Goal: Information Seeking & Learning: Check status

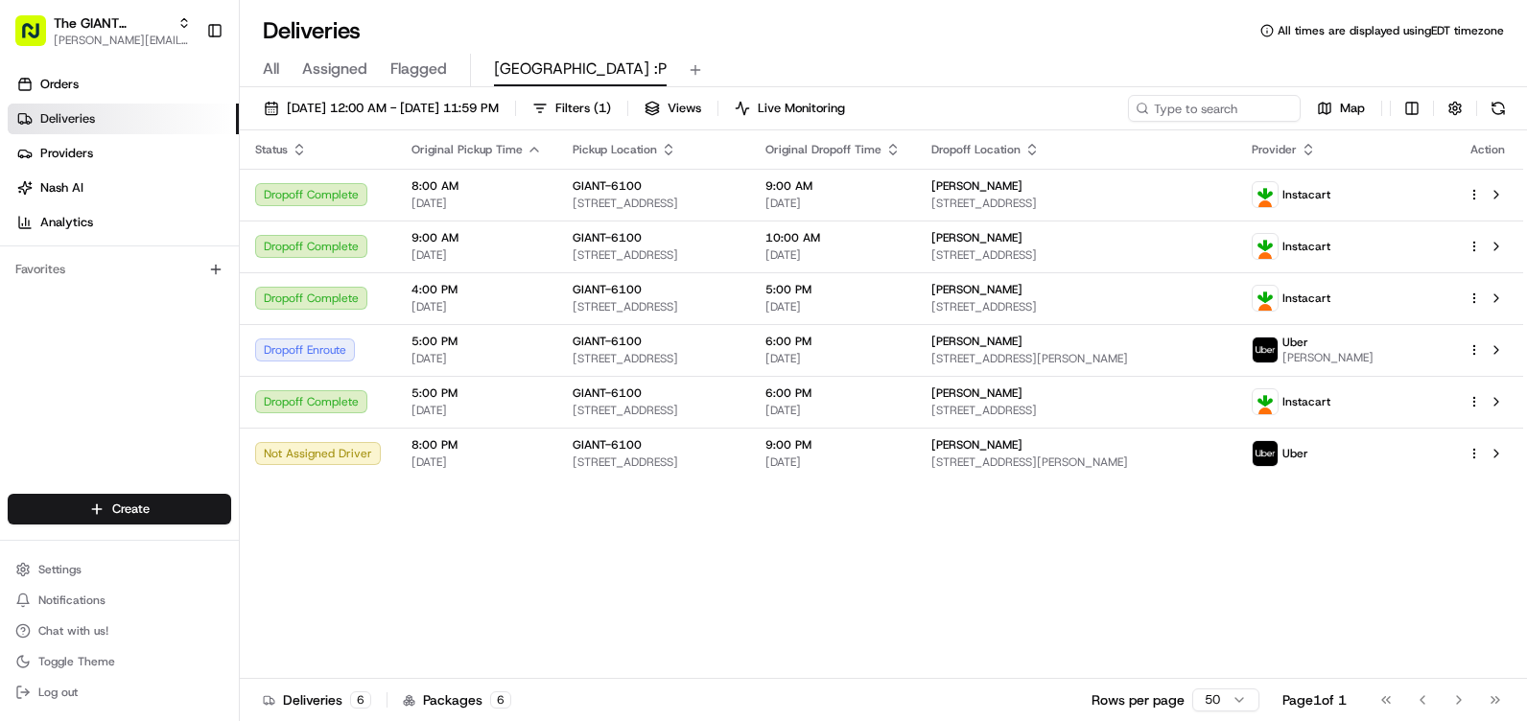
click at [1497, 102] on button at bounding box center [1497, 108] width 27 height 27
click at [1490, 109] on button at bounding box center [1497, 108] width 27 height 27
click at [1500, 105] on button at bounding box center [1497, 108] width 27 height 27
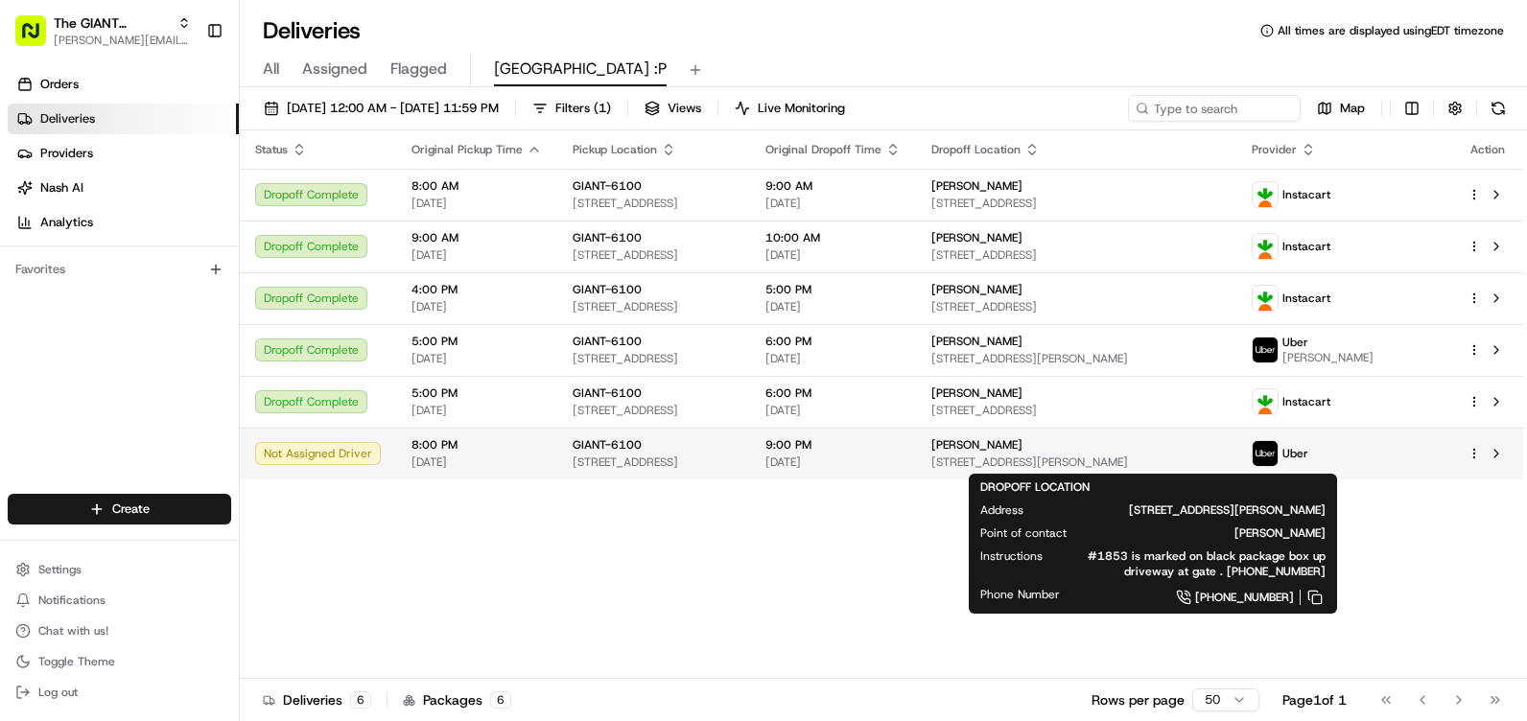
click at [1148, 444] on div "[PERSON_NAME]" at bounding box center [1076, 444] width 291 height 15
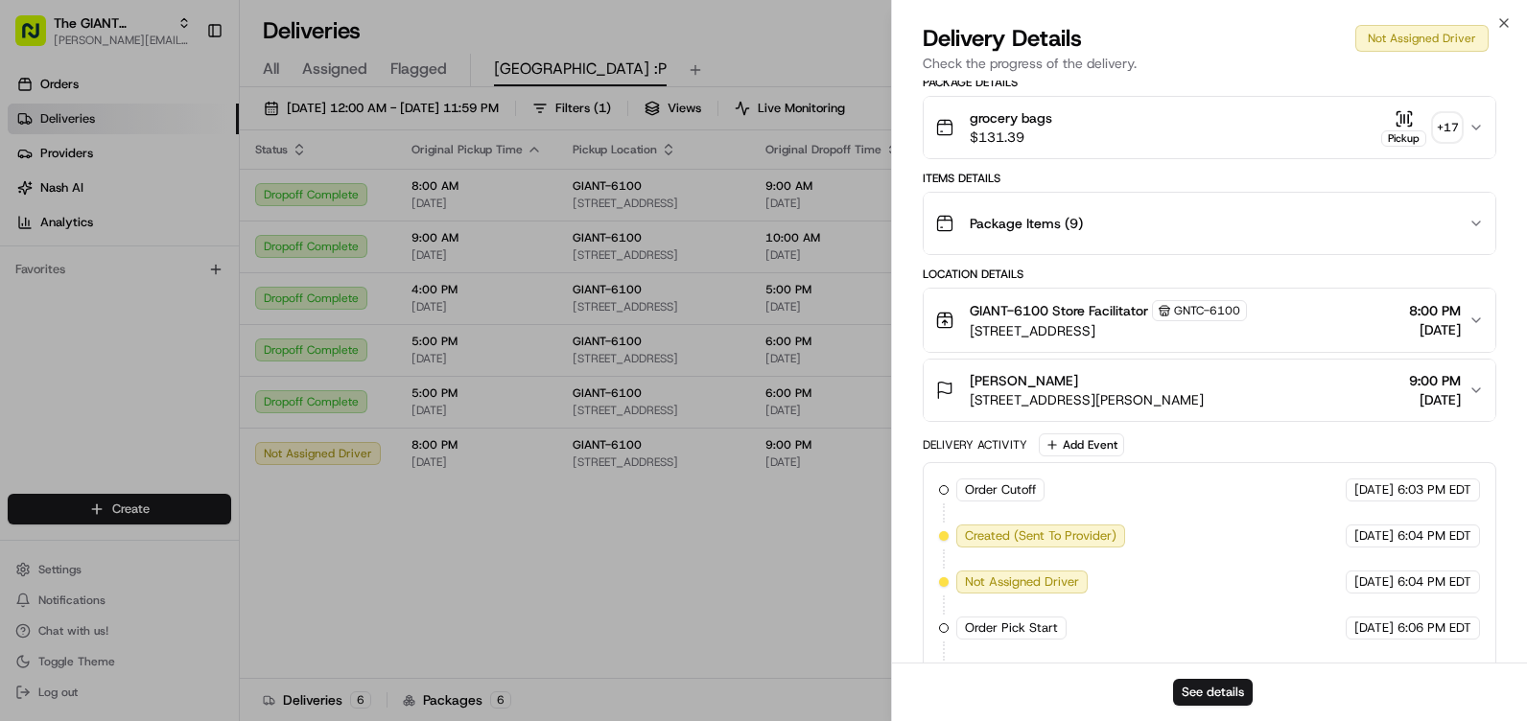
scroll to position [480, 0]
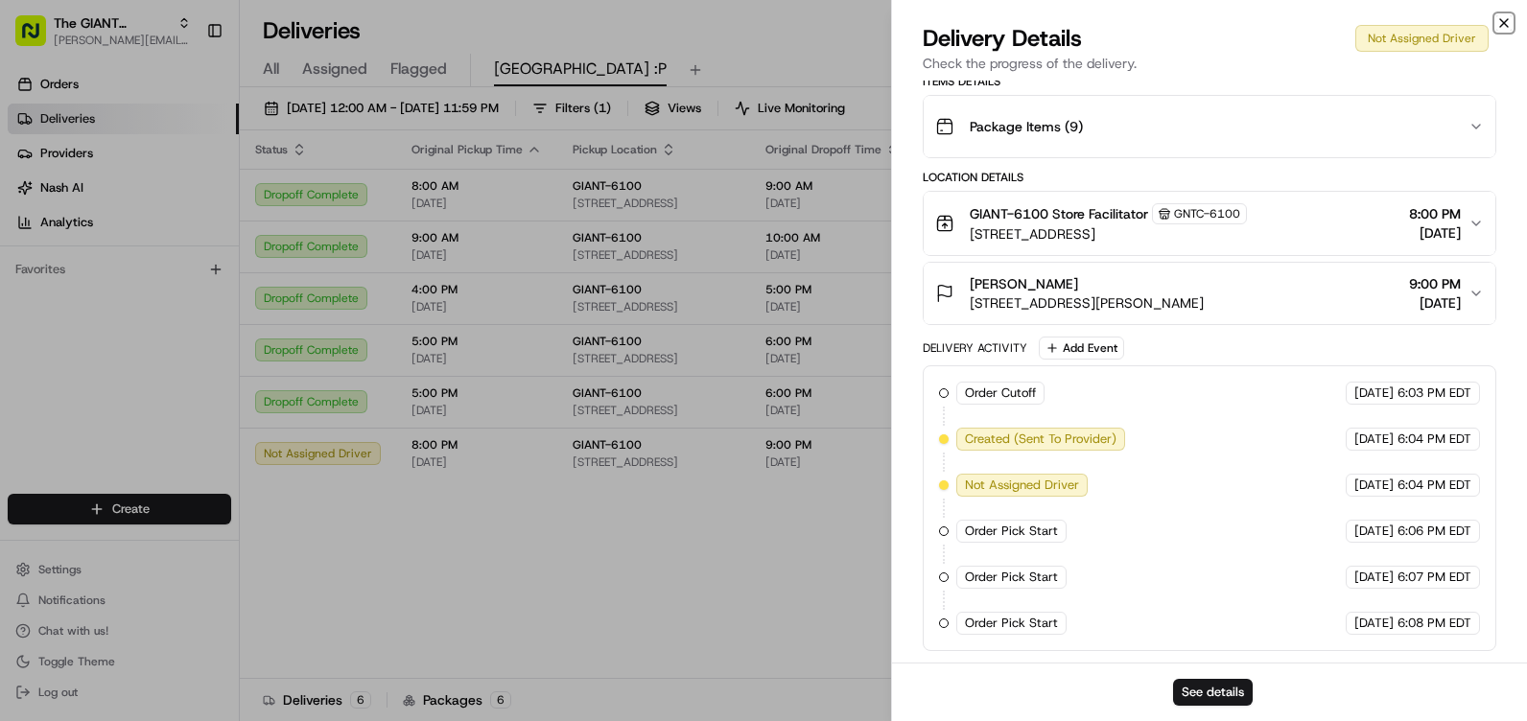
click at [1499, 23] on icon "button" at bounding box center [1503, 22] width 15 height 15
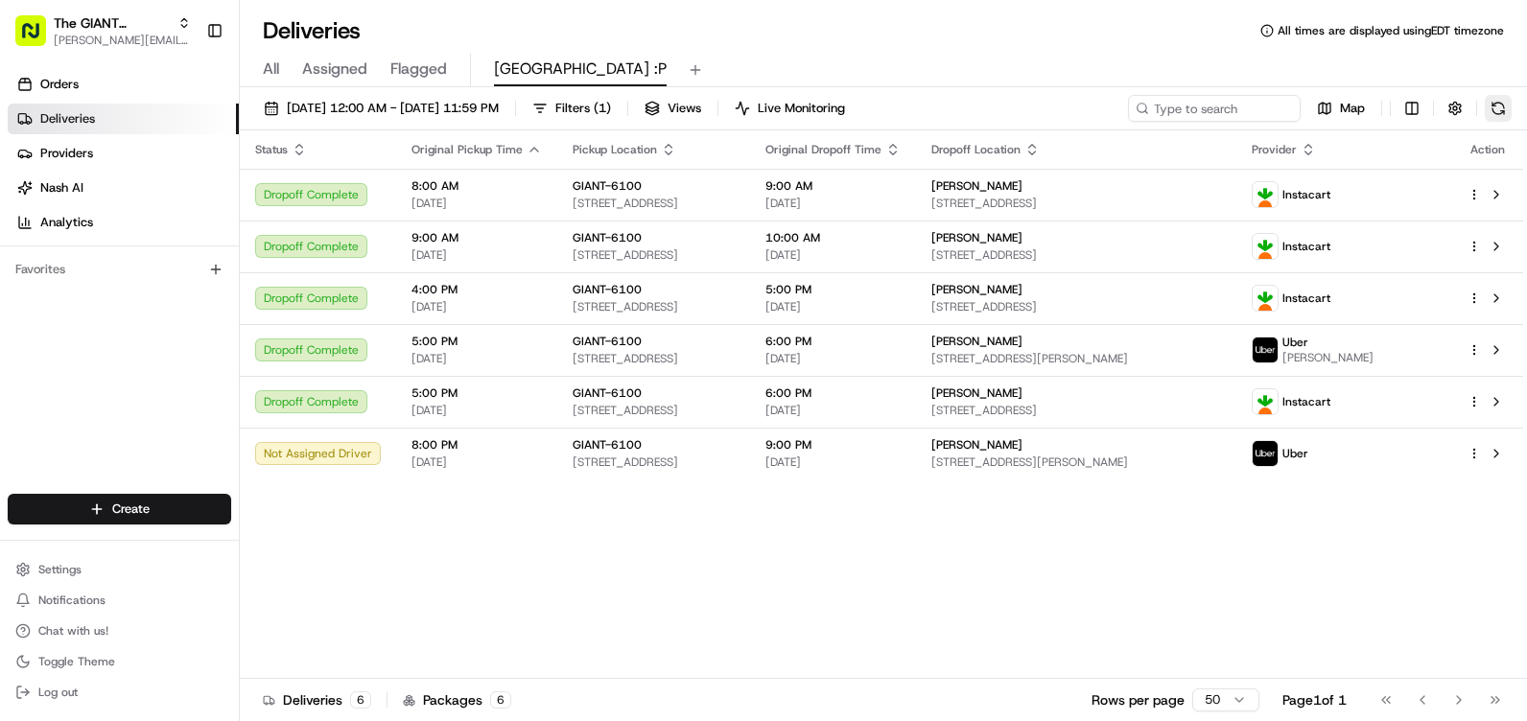
click at [1501, 103] on button at bounding box center [1497, 108] width 27 height 27
click at [1504, 102] on button at bounding box center [1497, 108] width 27 height 27
click at [1503, 110] on button at bounding box center [1497, 108] width 27 height 27
click at [1497, 114] on button at bounding box center [1497, 108] width 27 height 27
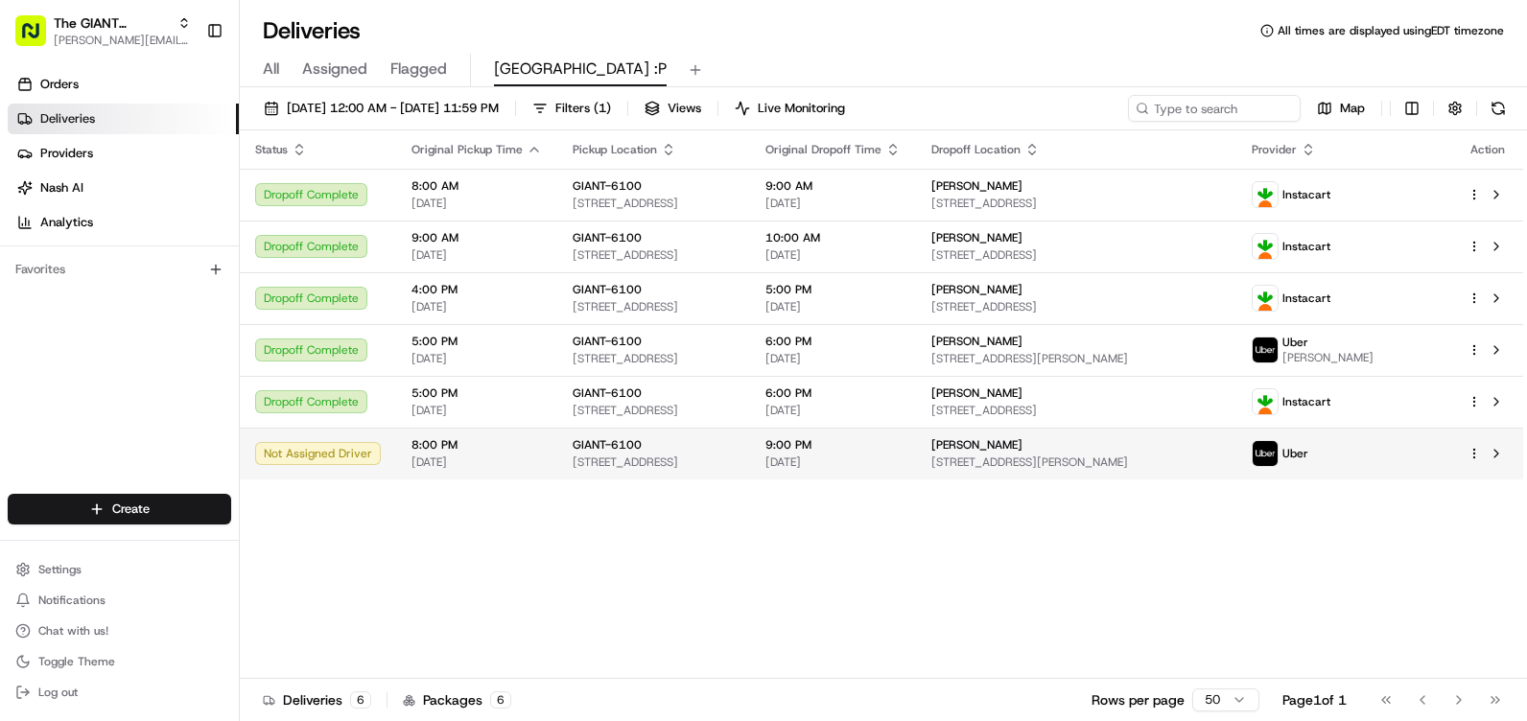
click at [735, 446] on div "GIANT-6100" at bounding box center [653, 444] width 162 height 15
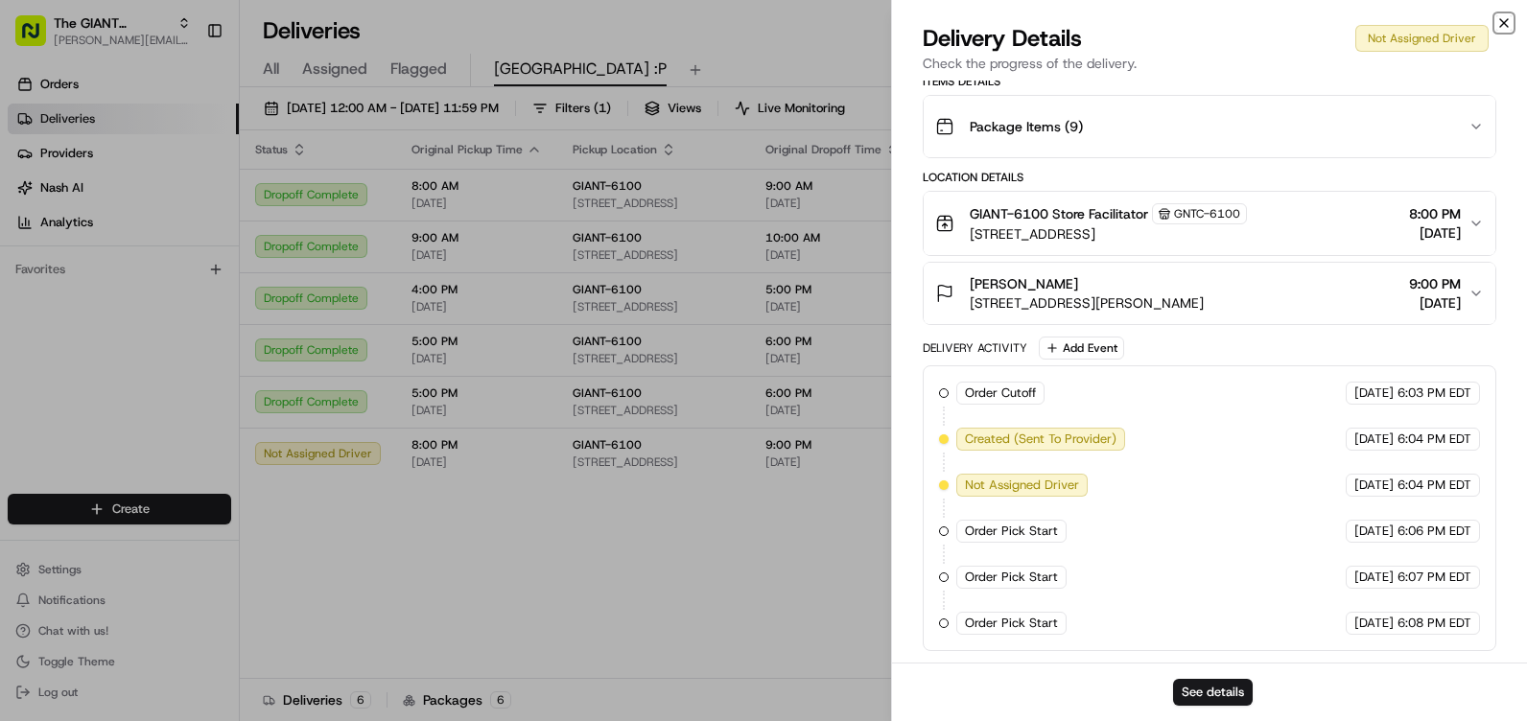
click at [1500, 19] on icon "button" at bounding box center [1504, 23] width 8 height 8
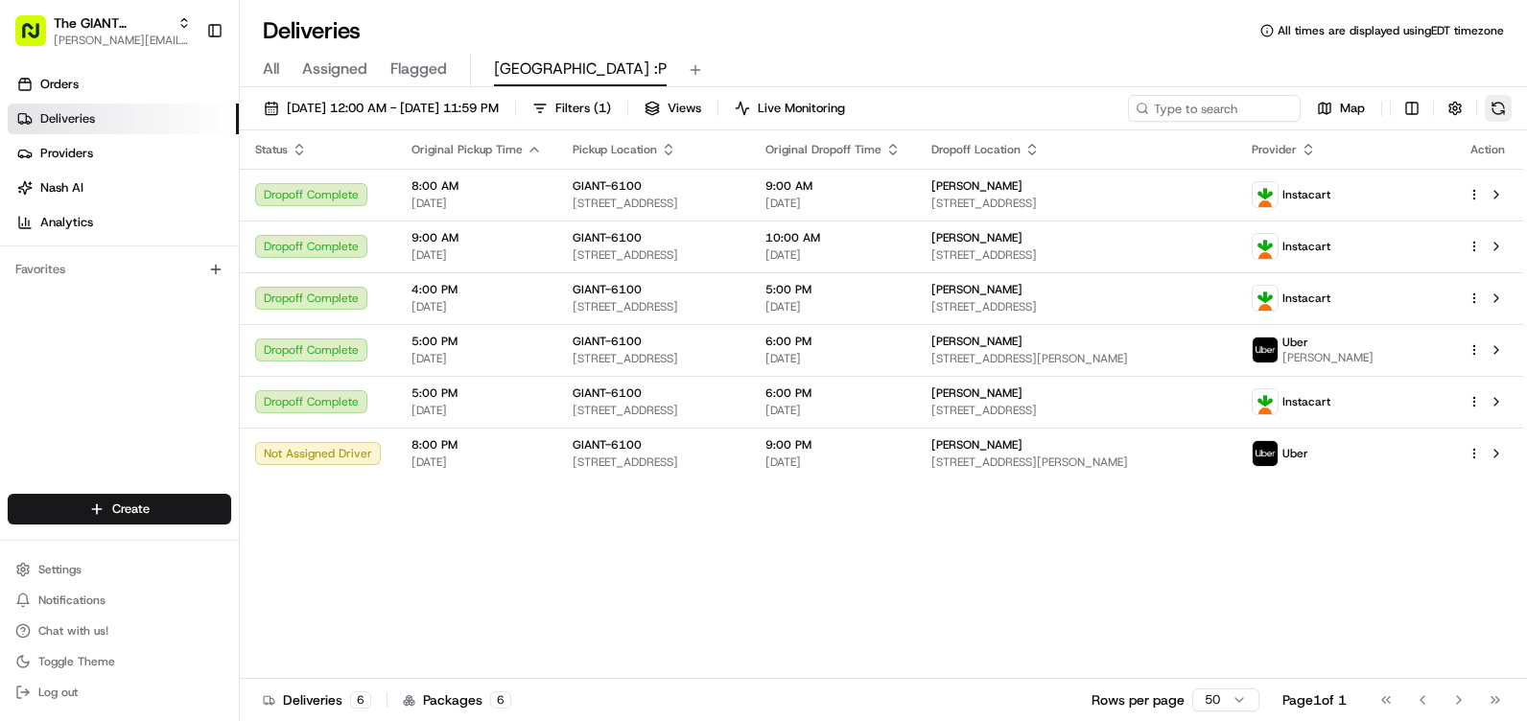
click at [1507, 115] on button at bounding box center [1497, 108] width 27 height 27
click at [1493, 106] on button at bounding box center [1497, 108] width 27 height 27
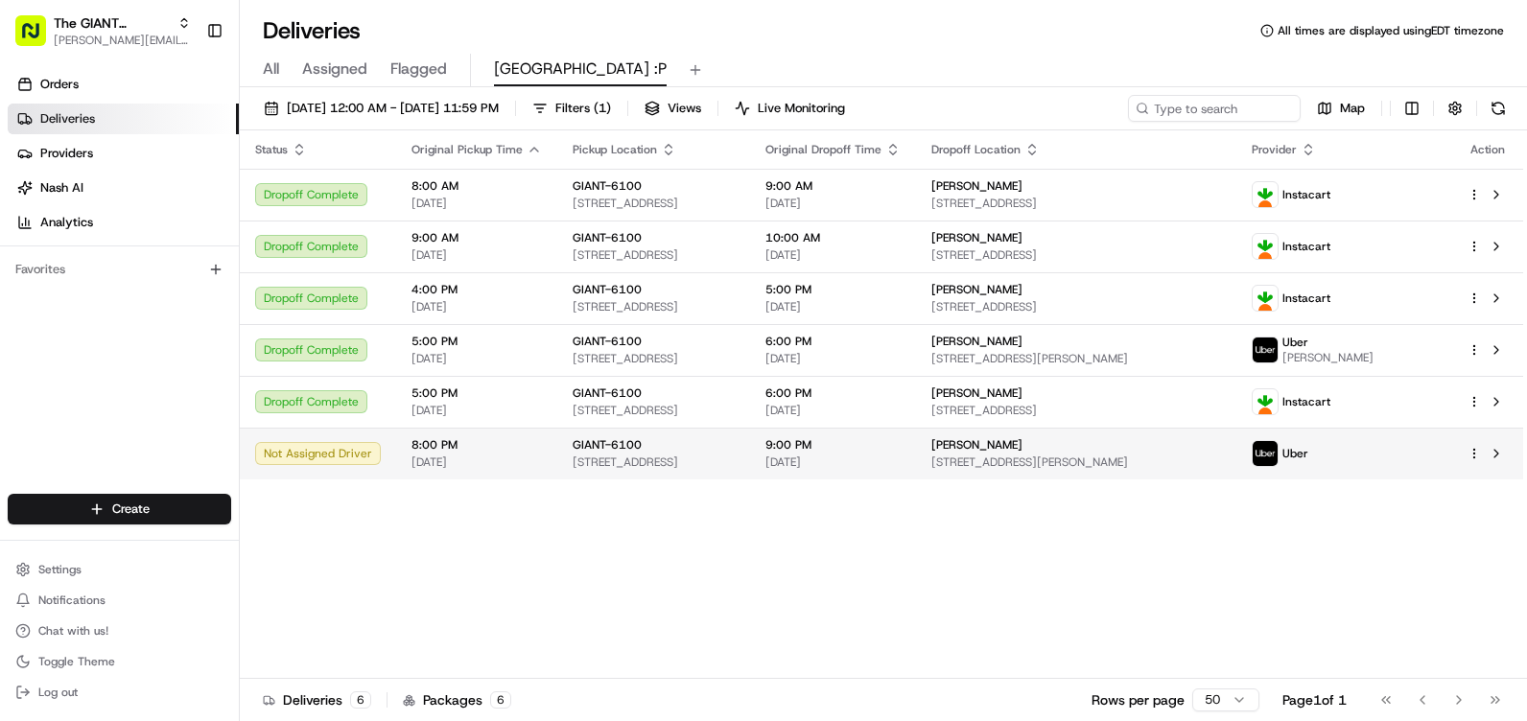
click at [916, 433] on td "9:00 PM [DATE]" at bounding box center [833, 454] width 166 height 52
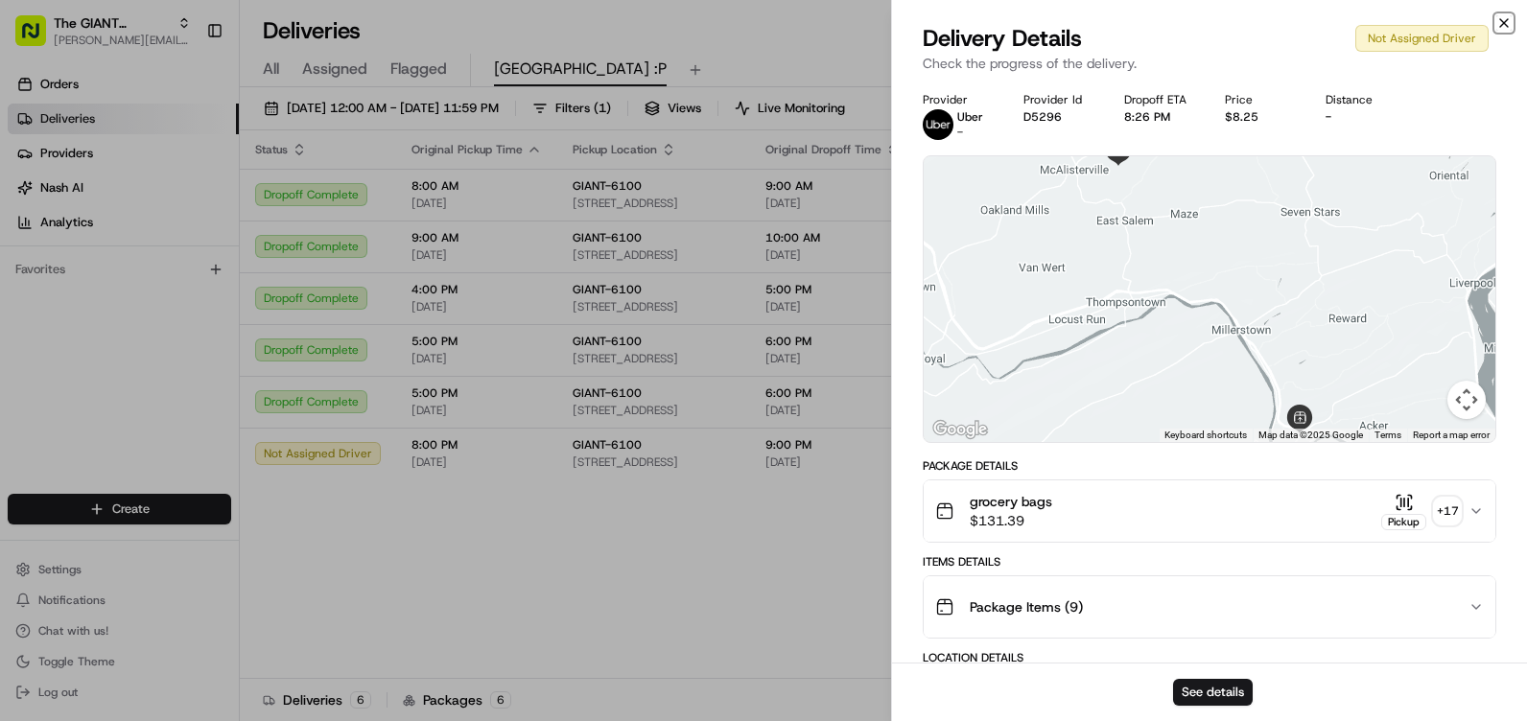
click at [1508, 19] on icon "button" at bounding box center [1503, 22] width 15 height 15
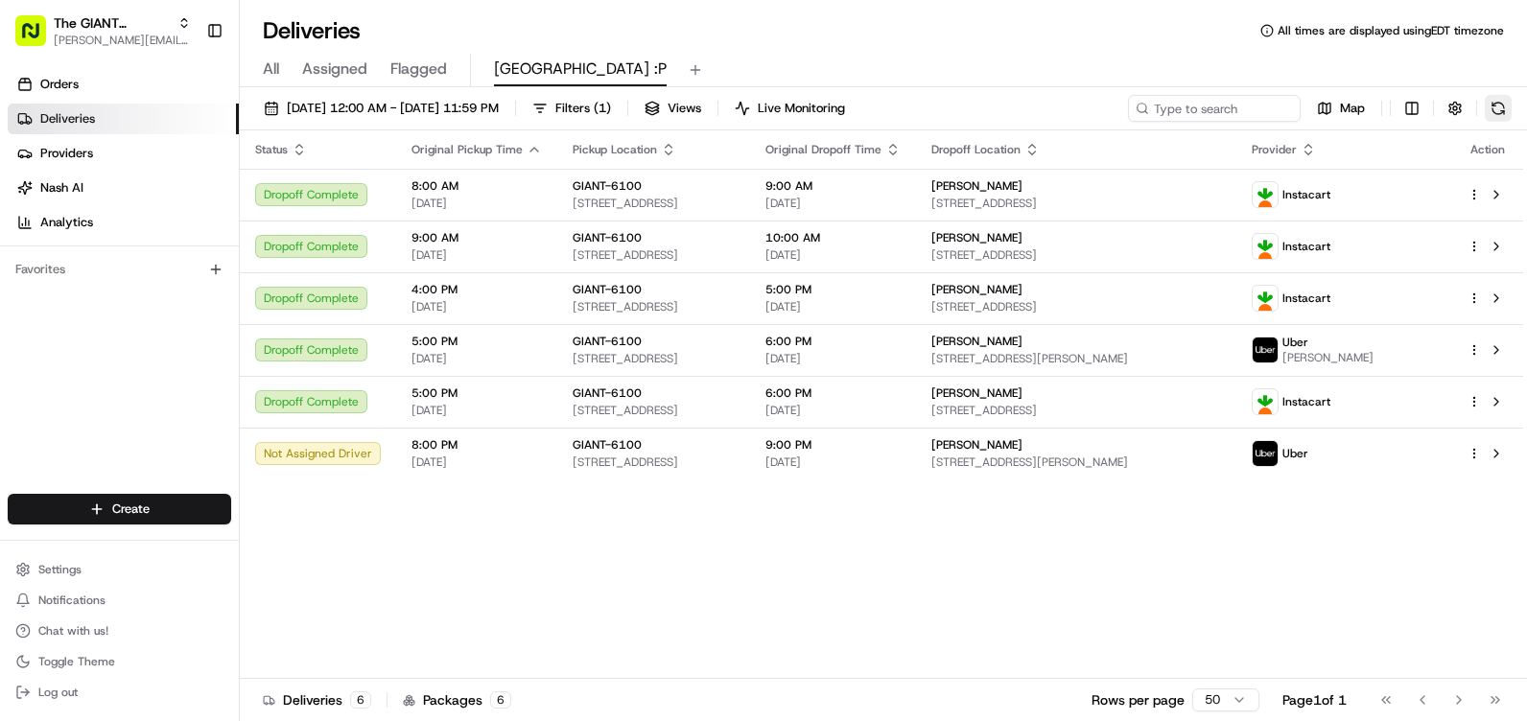
click at [1503, 110] on button at bounding box center [1497, 108] width 27 height 27
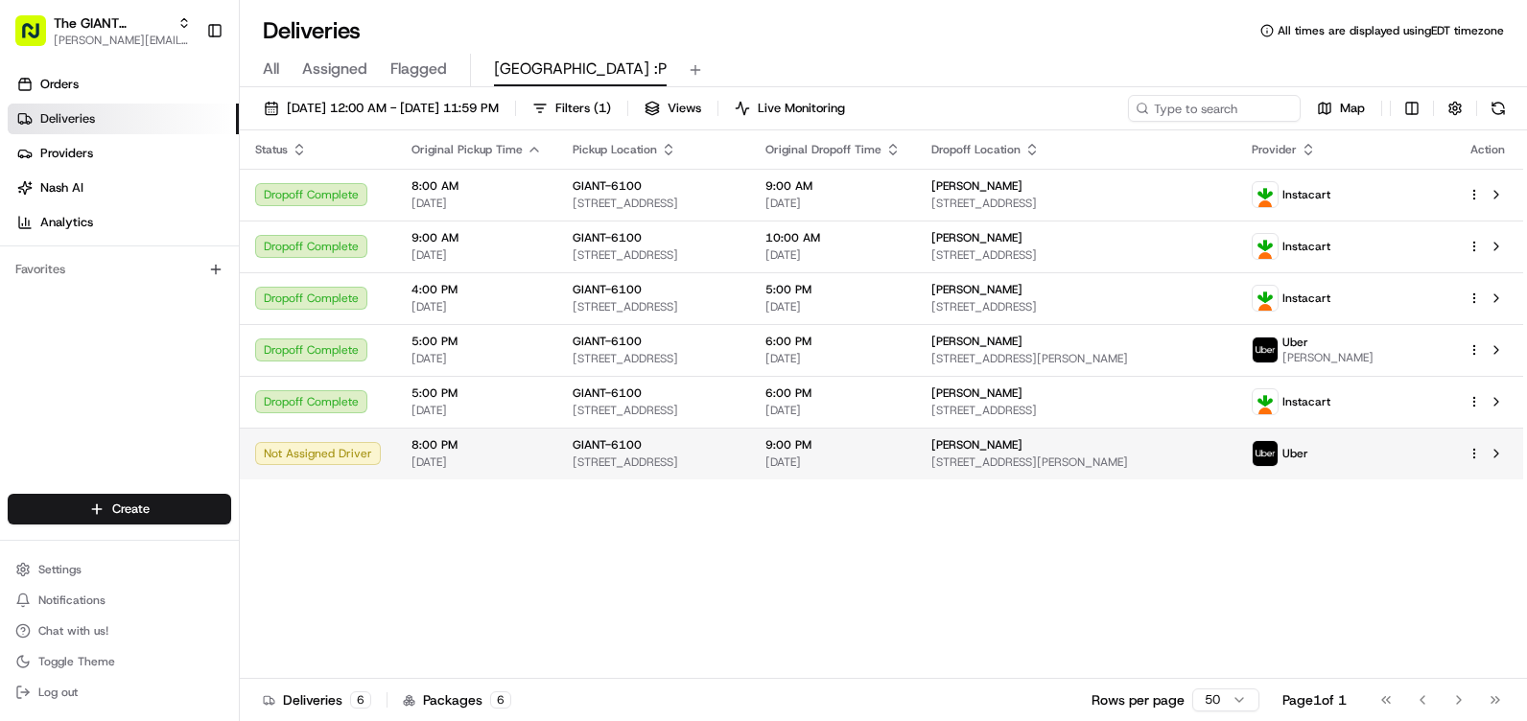
click at [668, 441] on div "GIANT-6100" at bounding box center [653, 444] width 162 height 15
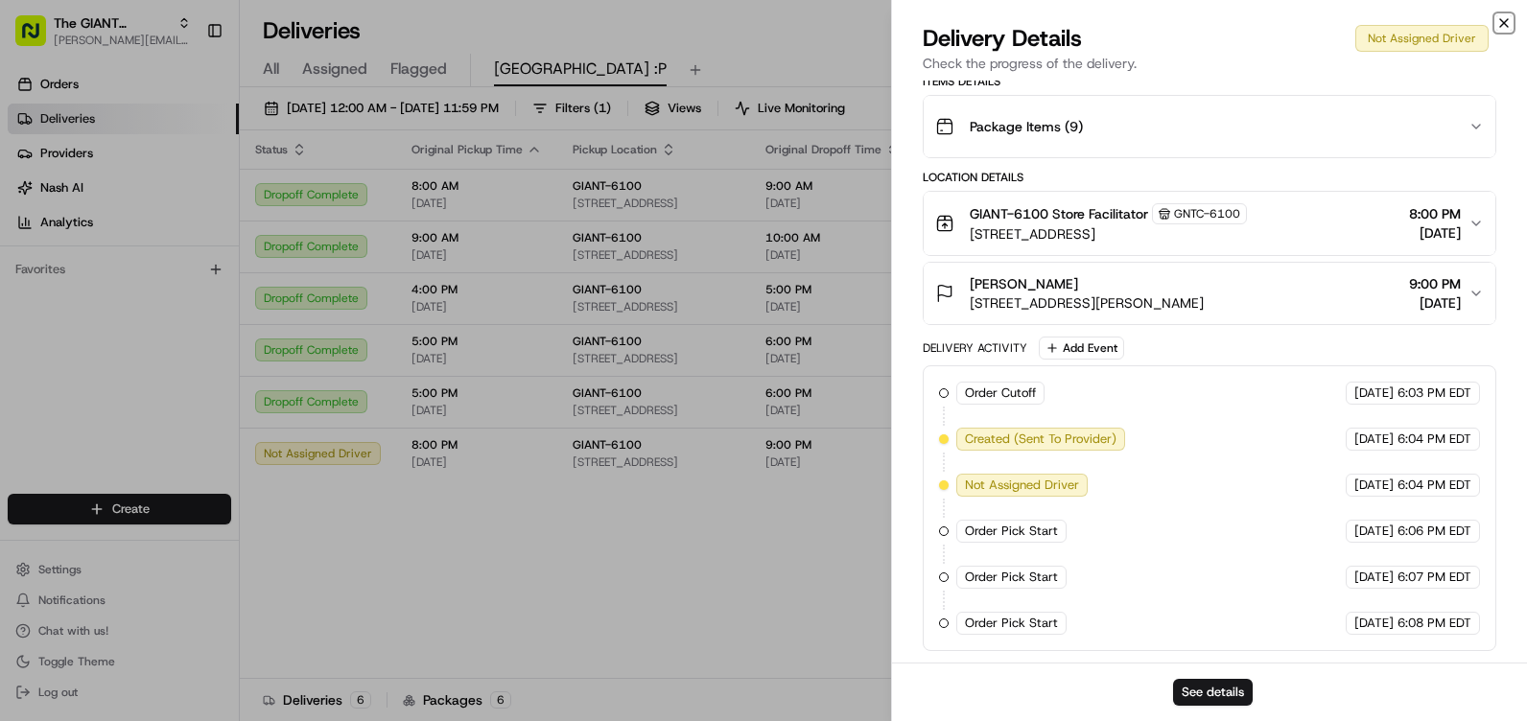
click at [1504, 20] on icon "button" at bounding box center [1503, 22] width 15 height 15
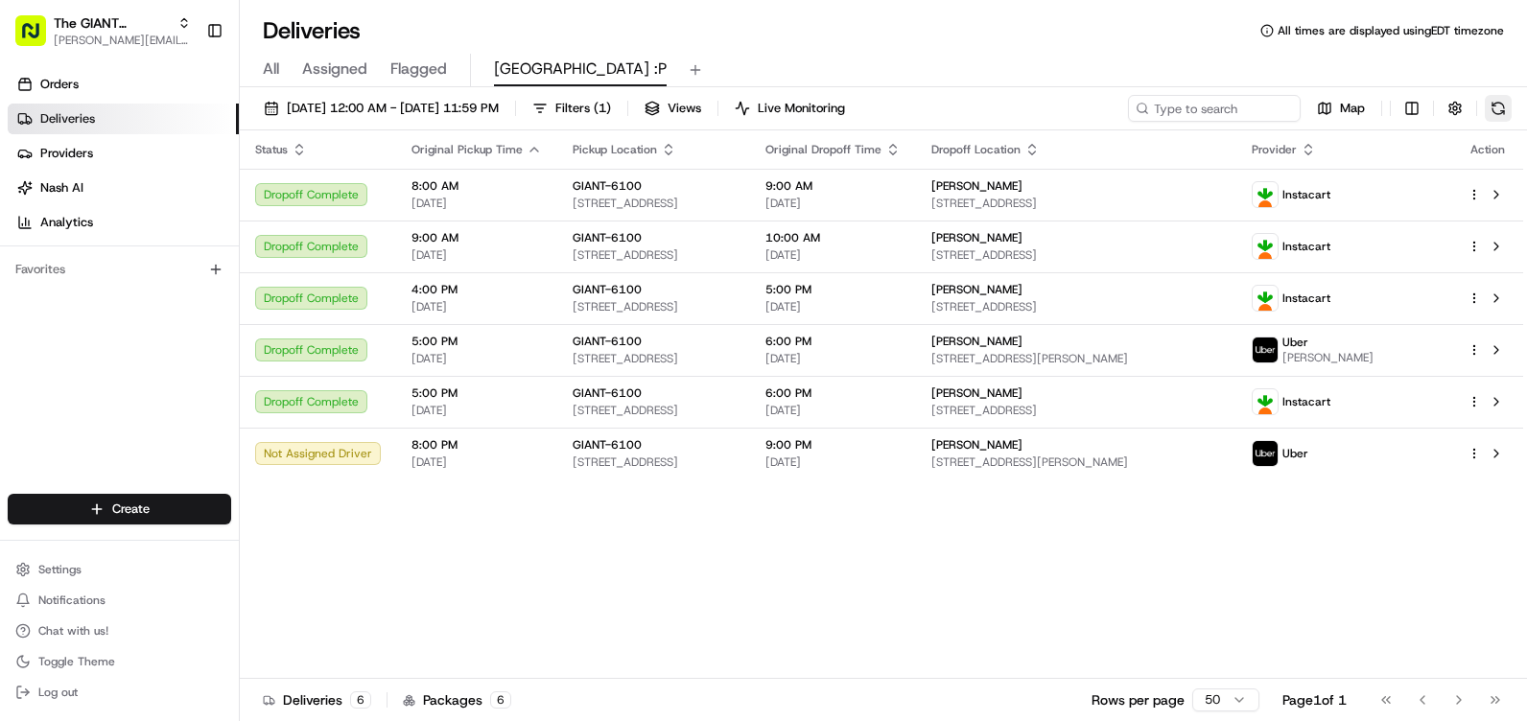
click at [1506, 107] on button at bounding box center [1497, 108] width 27 height 27
click at [1510, 105] on button at bounding box center [1497, 108] width 27 height 27
click at [1507, 105] on button at bounding box center [1497, 108] width 27 height 27
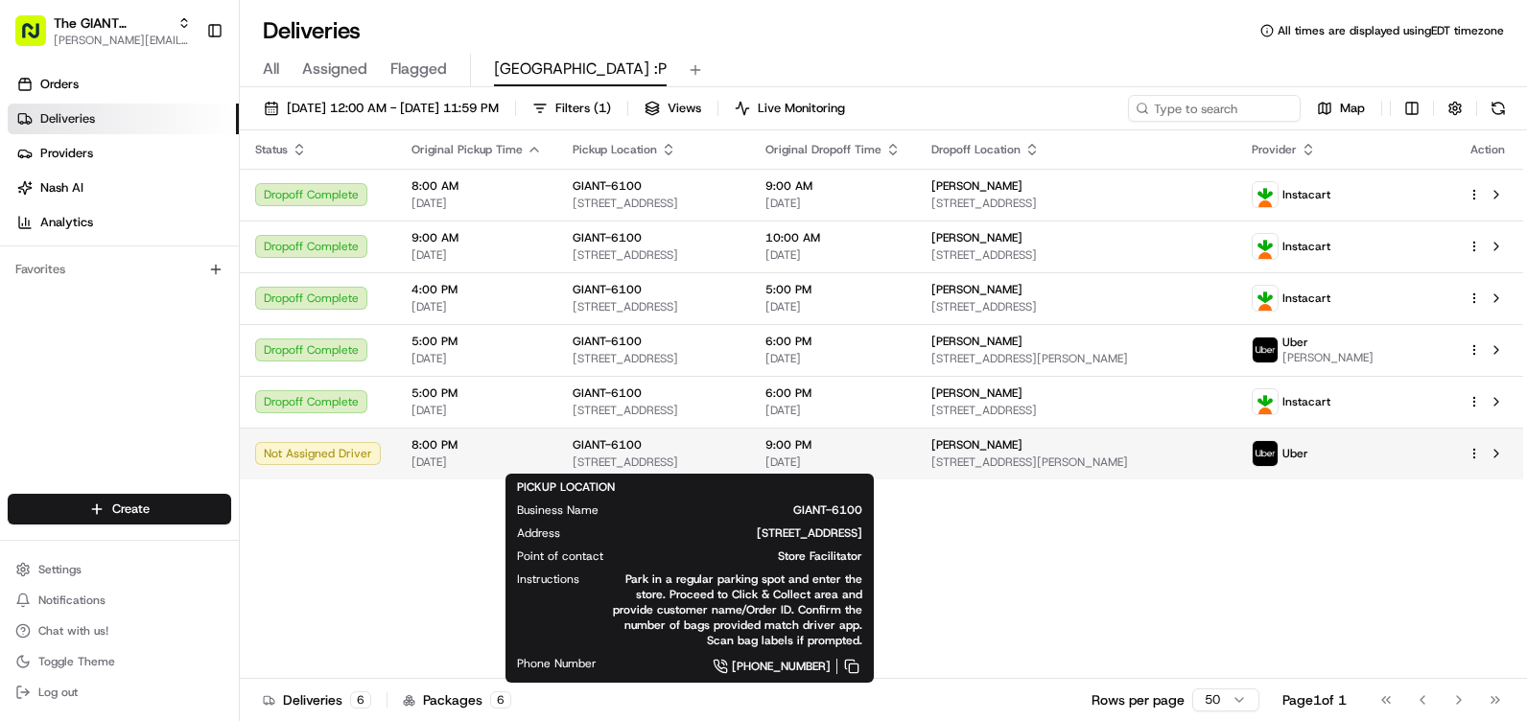
click at [676, 467] on span "[STREET_ADDRESS]" at bounding box center [653, 462] width 162 height 15
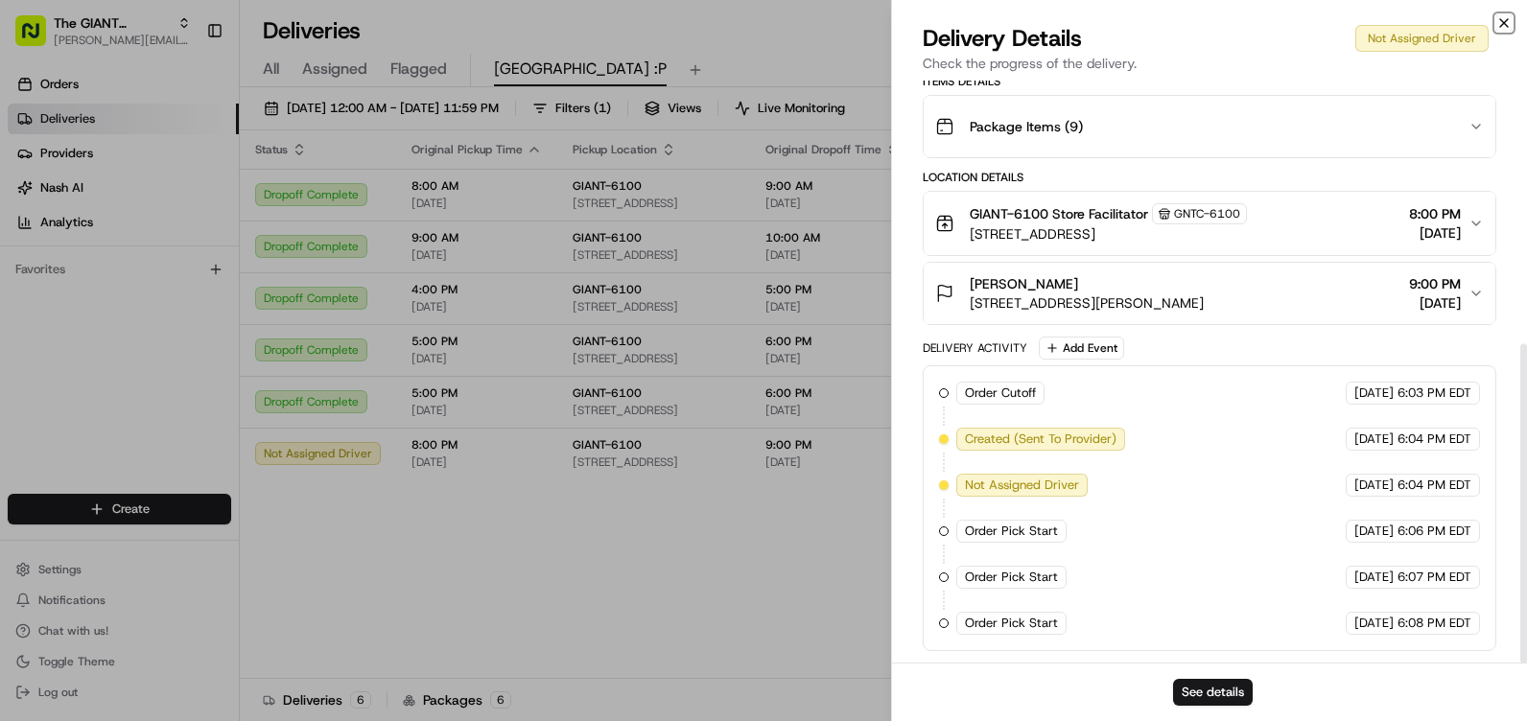
click at [1498, 24] on icon "button" at bounding box center [1503, 22] width 15 height 15
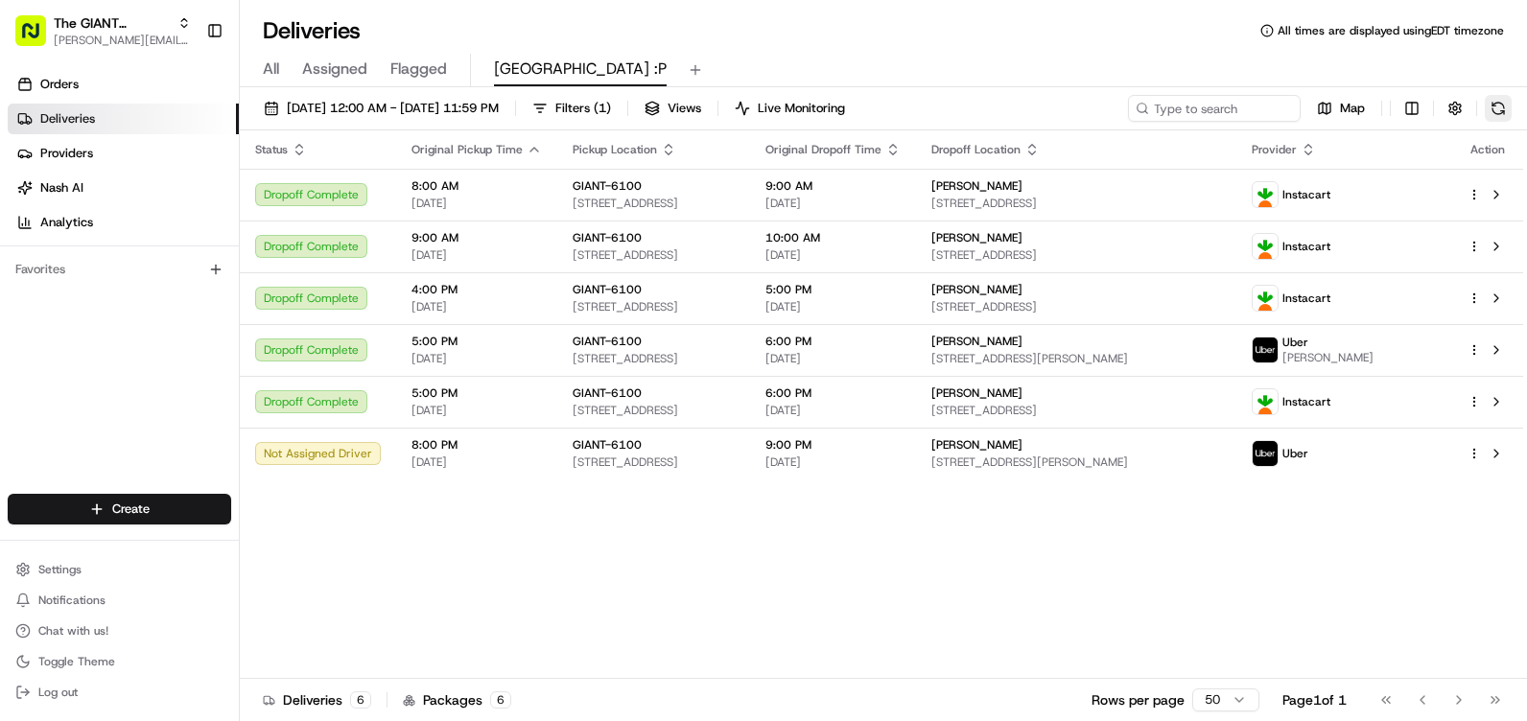
click at [1505, 115] on button at bounding box center [1497, 108] width 27 height 27
drag, startPoint x: 1501, startPoint y: 117, endPoint x: 1501, endPoint y: 131, distance: 14.4
click at [1501, 116] on button at bounding box center [1497, 108] width 27 height 27
click at [1484, 107] on button at bounding box center [1497, 108] width 27 height 27
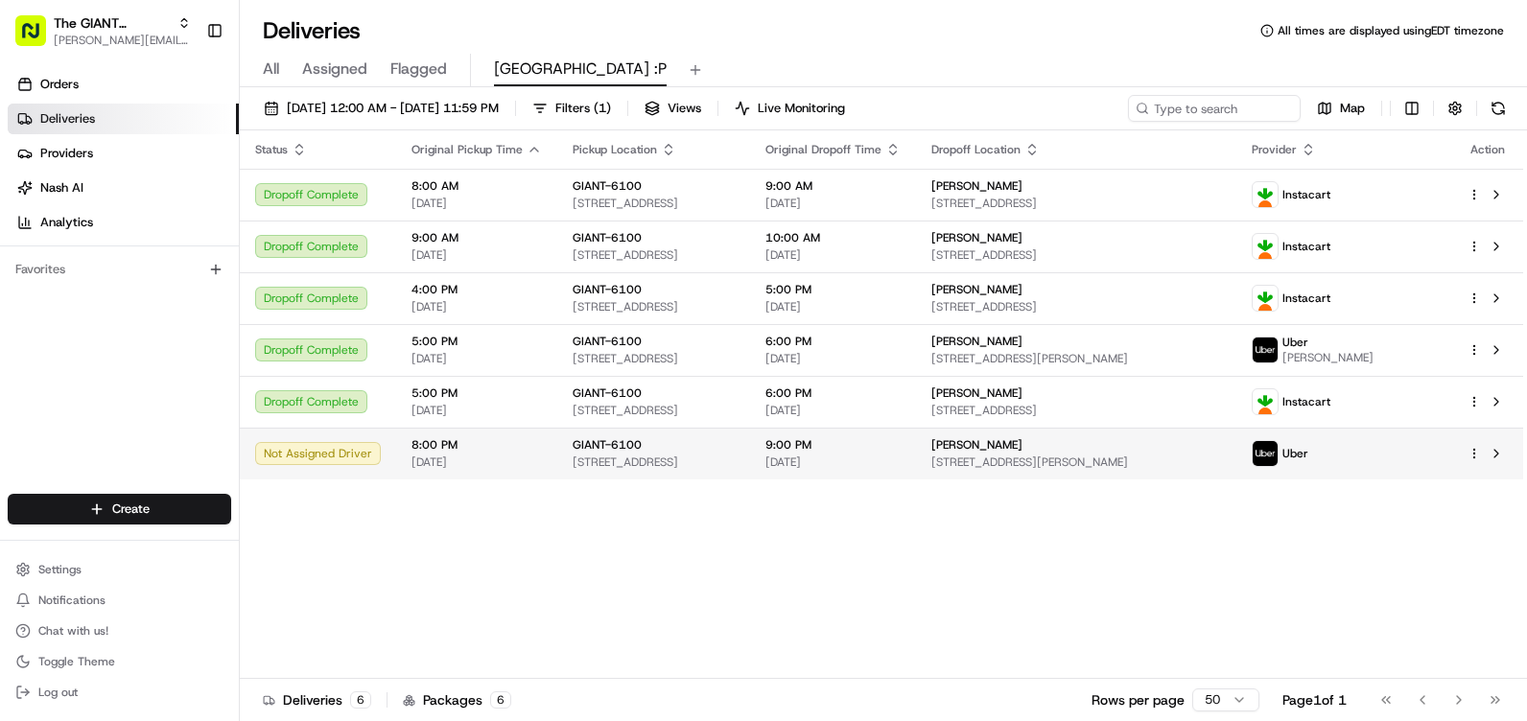
click at [360, 455] on div "Not Assigned Driver" at bounding box center [318, 453] width 126 height 23
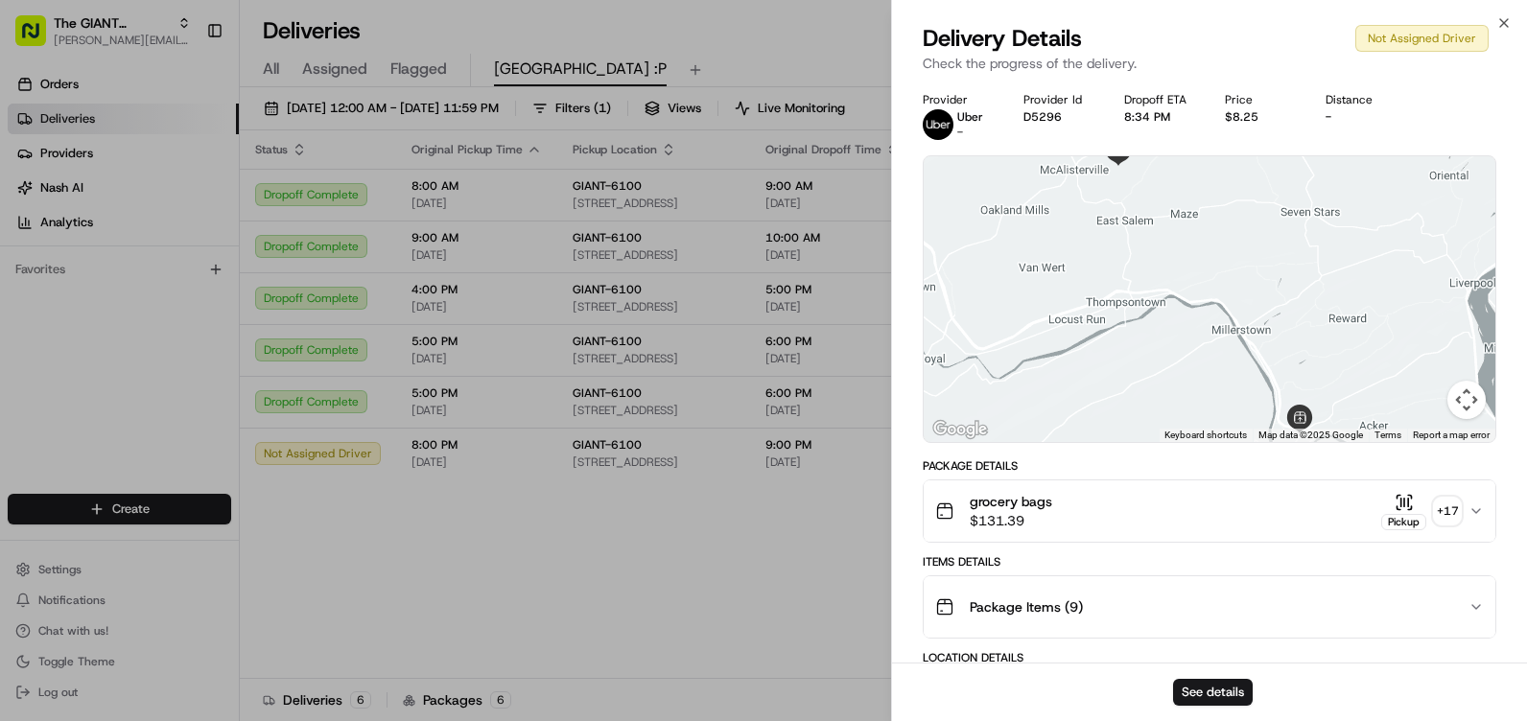
click at [1512, 24] on div "Delivery Details Not Assigned Driver Check the progress of the delivery." at bounding box center [1209, 52] width 635 height 58
click at [1504, 23] on icon "button" at bounding box center [1504, 23] width 8 height 8
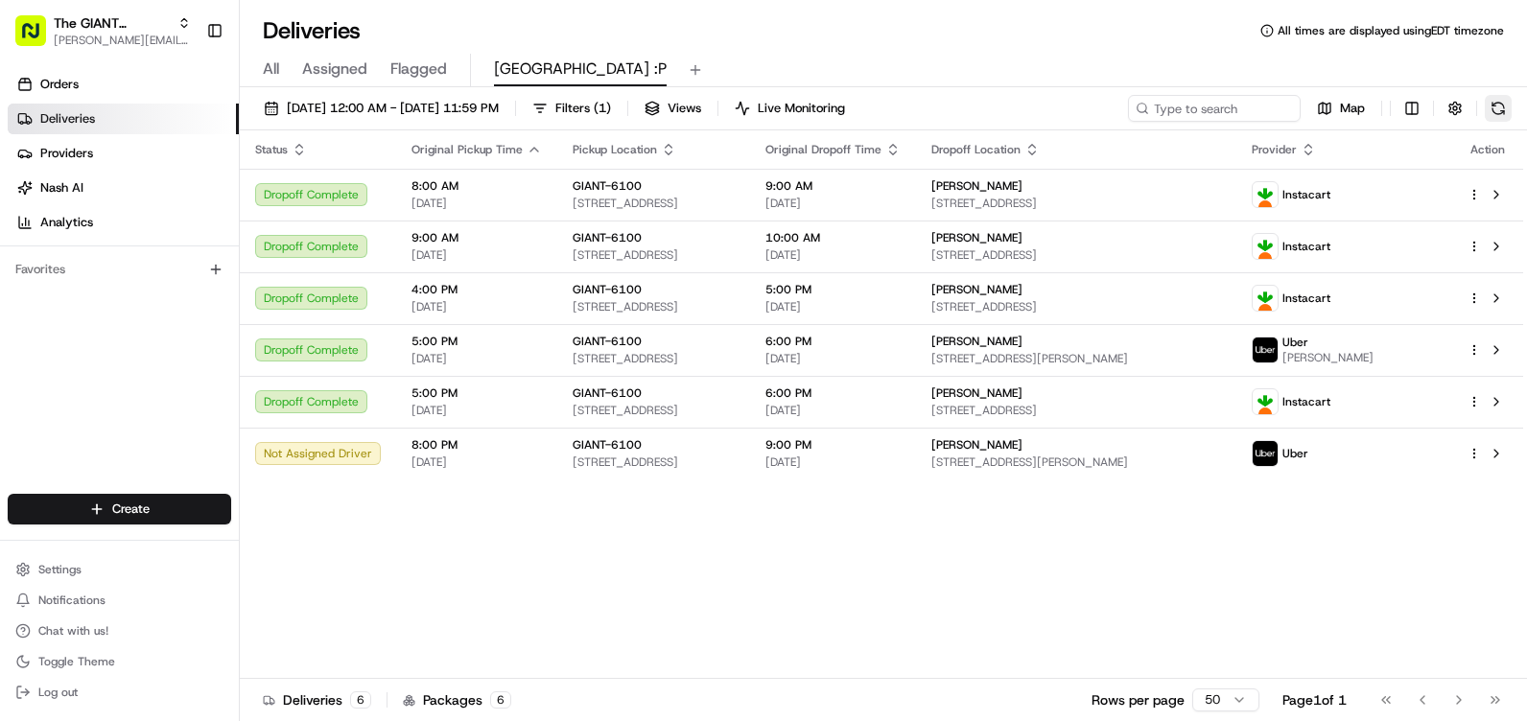
click at [1501, 108] on button at bounding box center [1497, 108] width 27 height 27
click at [1497, 106] on button at bounding box center [1497, 108] width 27 height 27
click at [1505, 105] on button at bounding box center [1497, 108] width 27 height 27
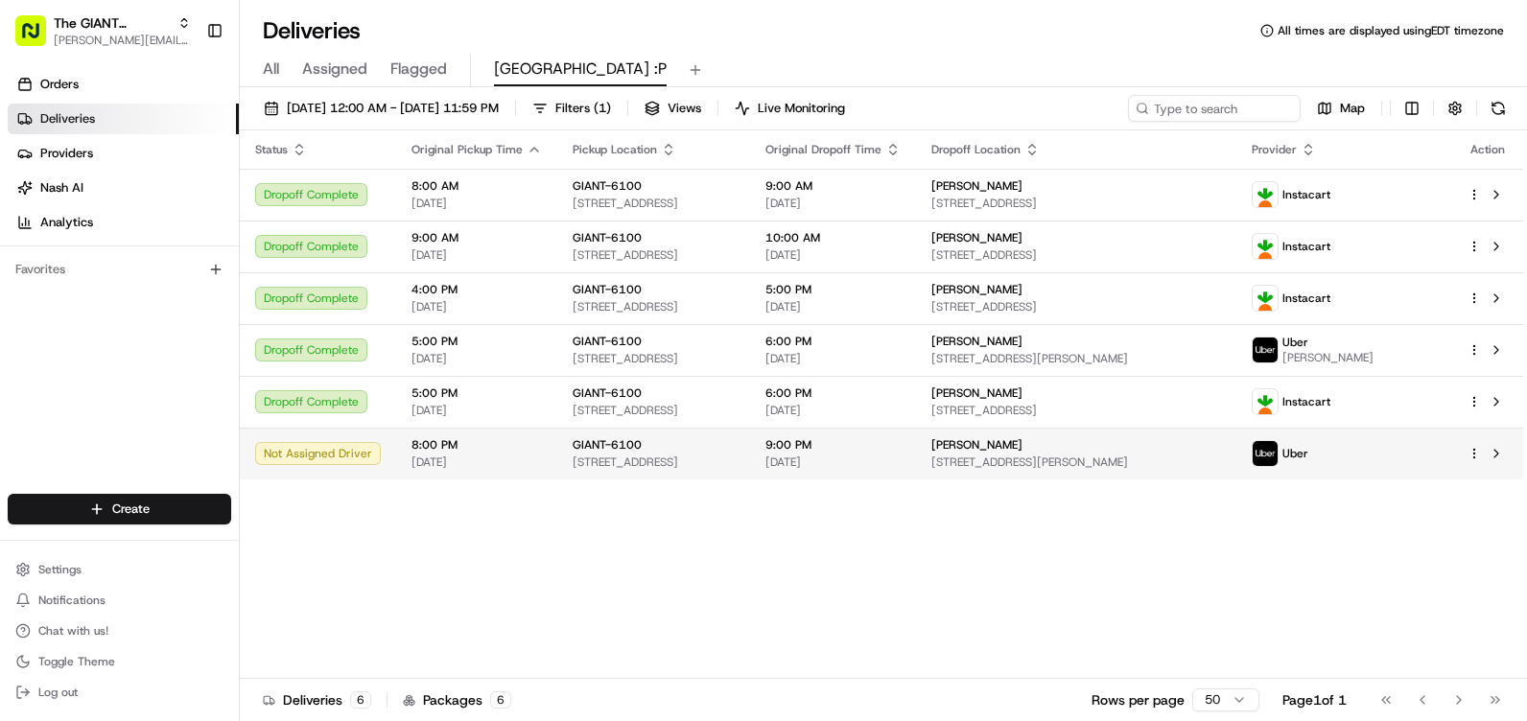
click at [704, 467] on span "[STREET_ADDRESS]" at bounding box center [653, 462] width 162 height 15
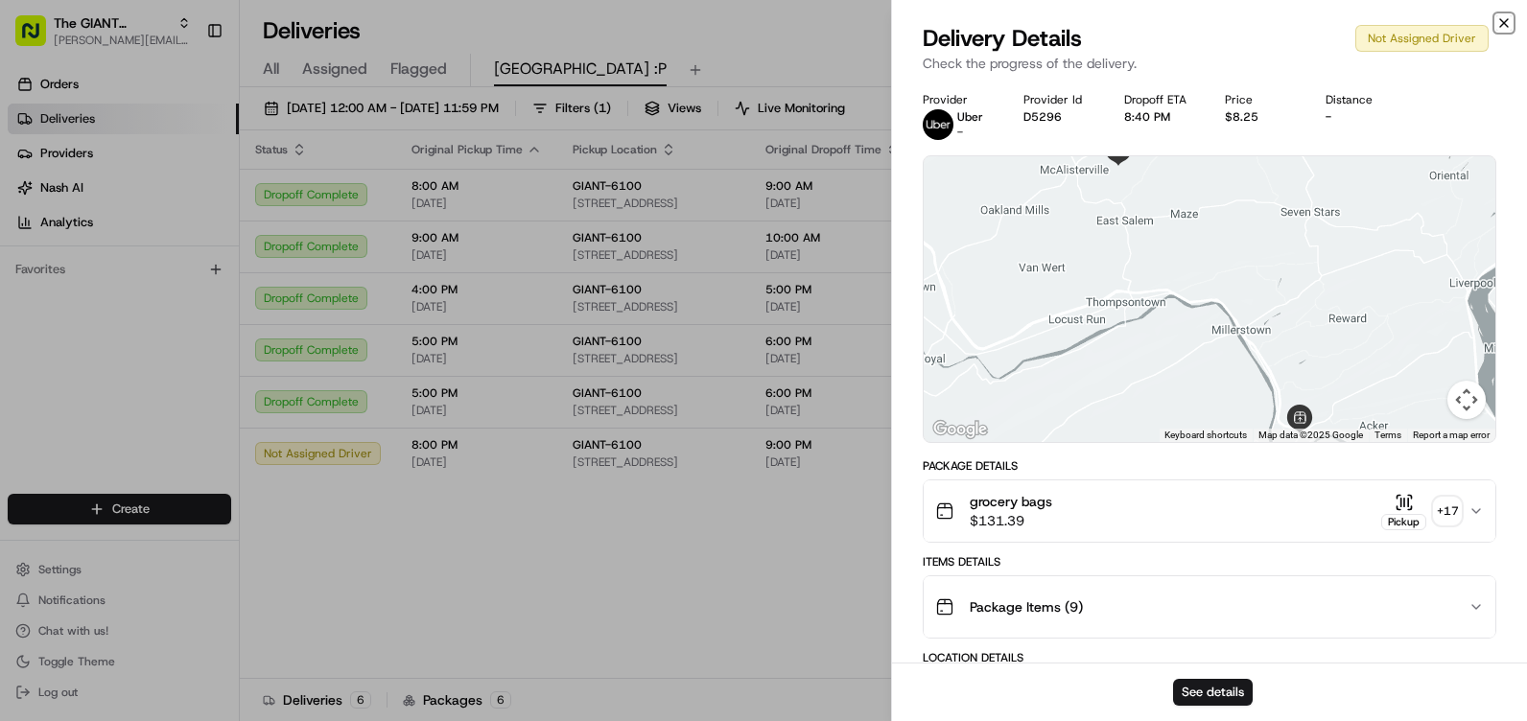
click at [1508, 27] on icon "button" at bounding box center [1503, 22] width 15 height 15
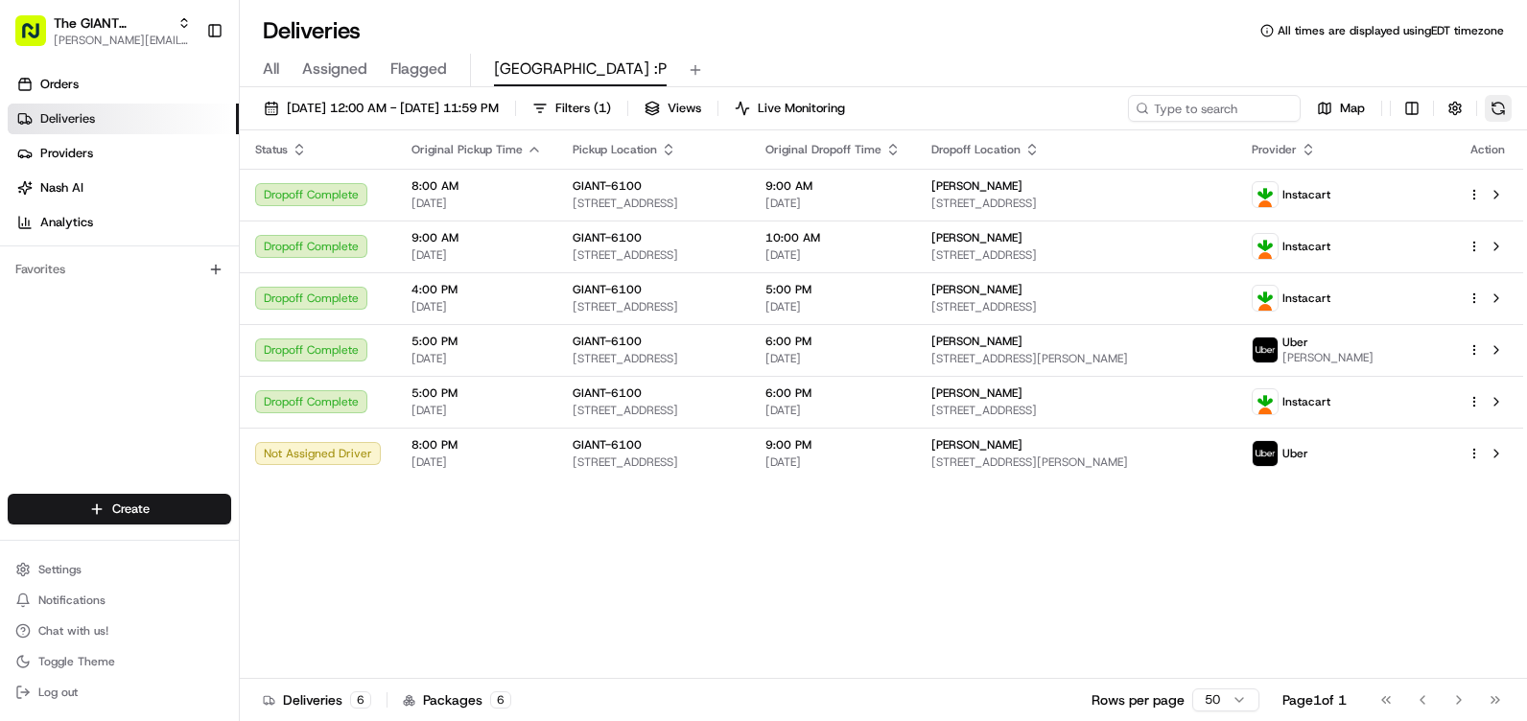
click at [1506, 120] on button at bounding box center [1497, 108] width 27 height 27
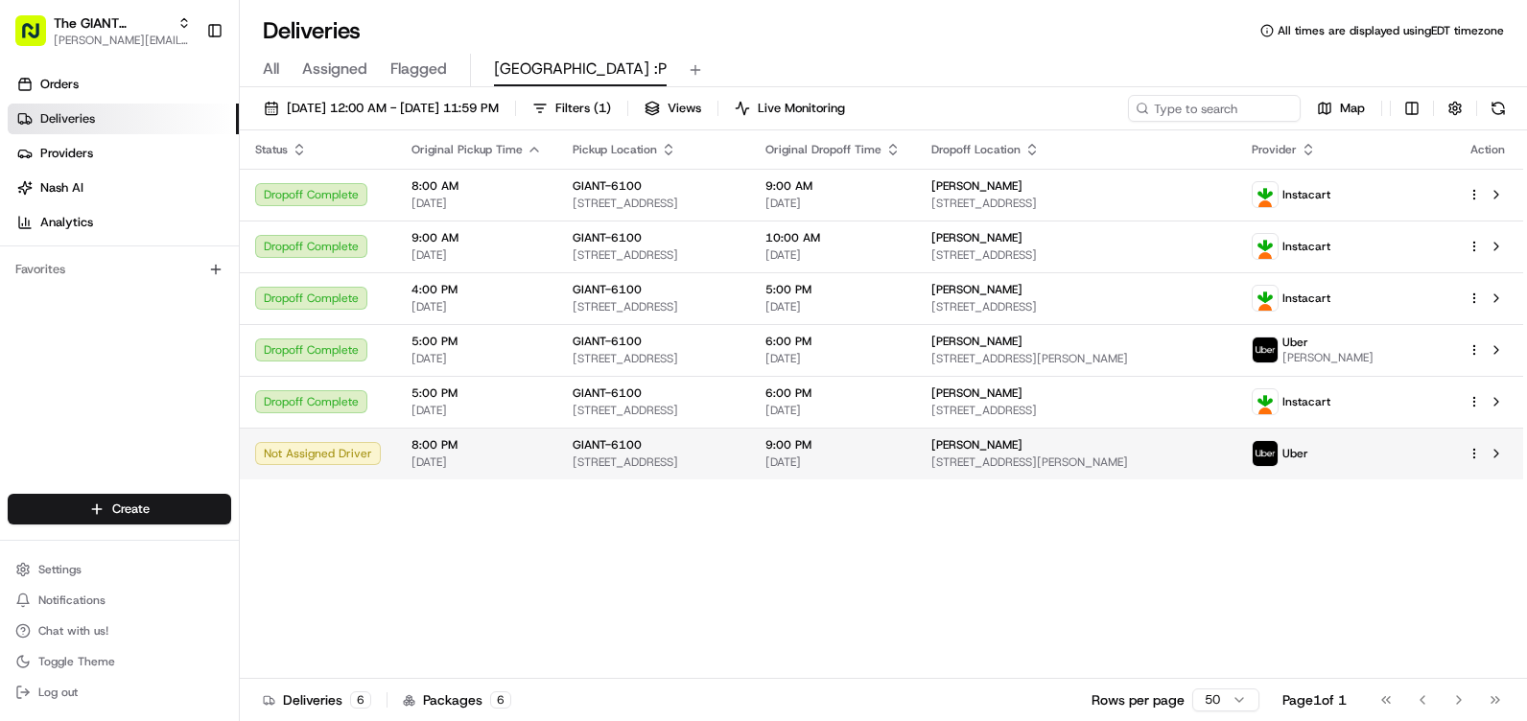
click at [511, 442] on span "8:00 PM" at bounding box center [476, 444] width 130 height 15
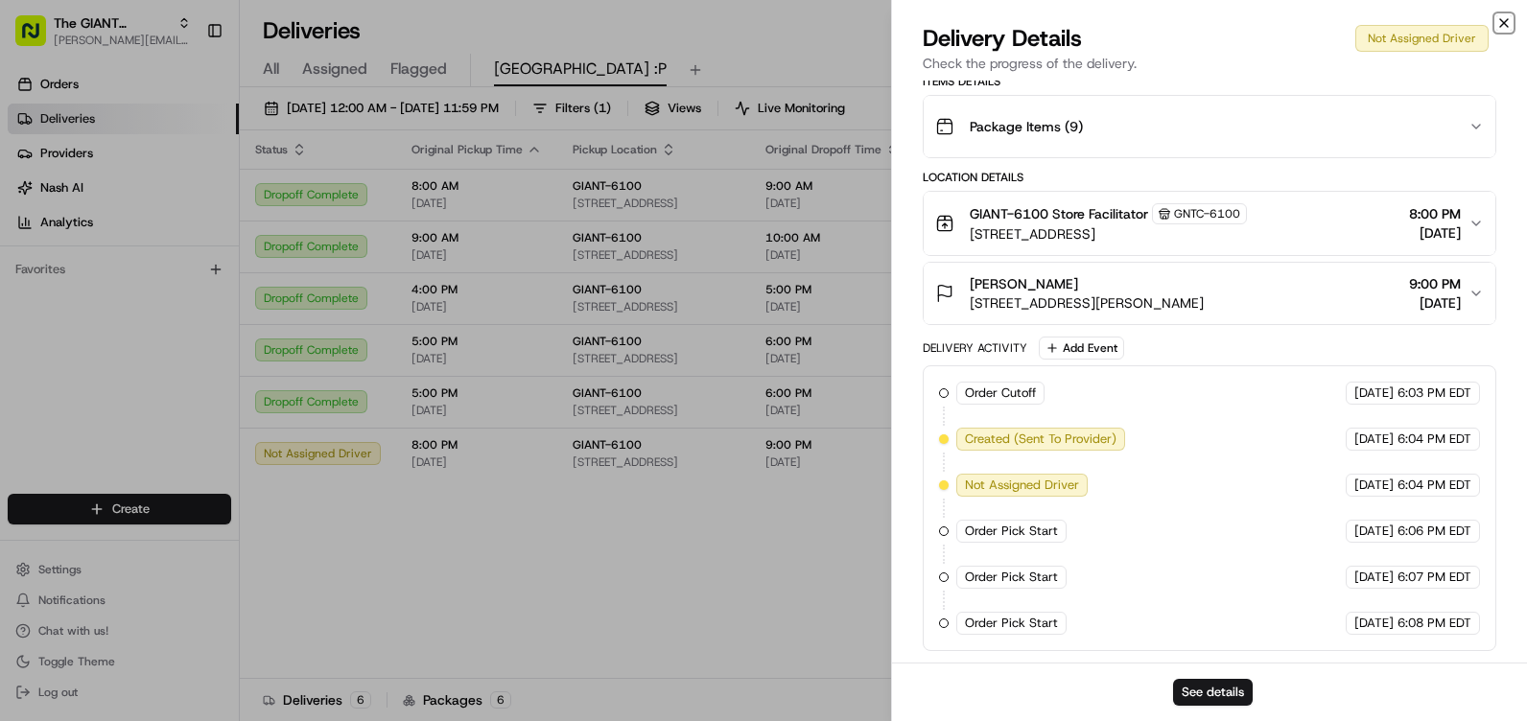
click at [1503, 21] on icon "button" at bounding box center [1503, 22] width 15 height 15
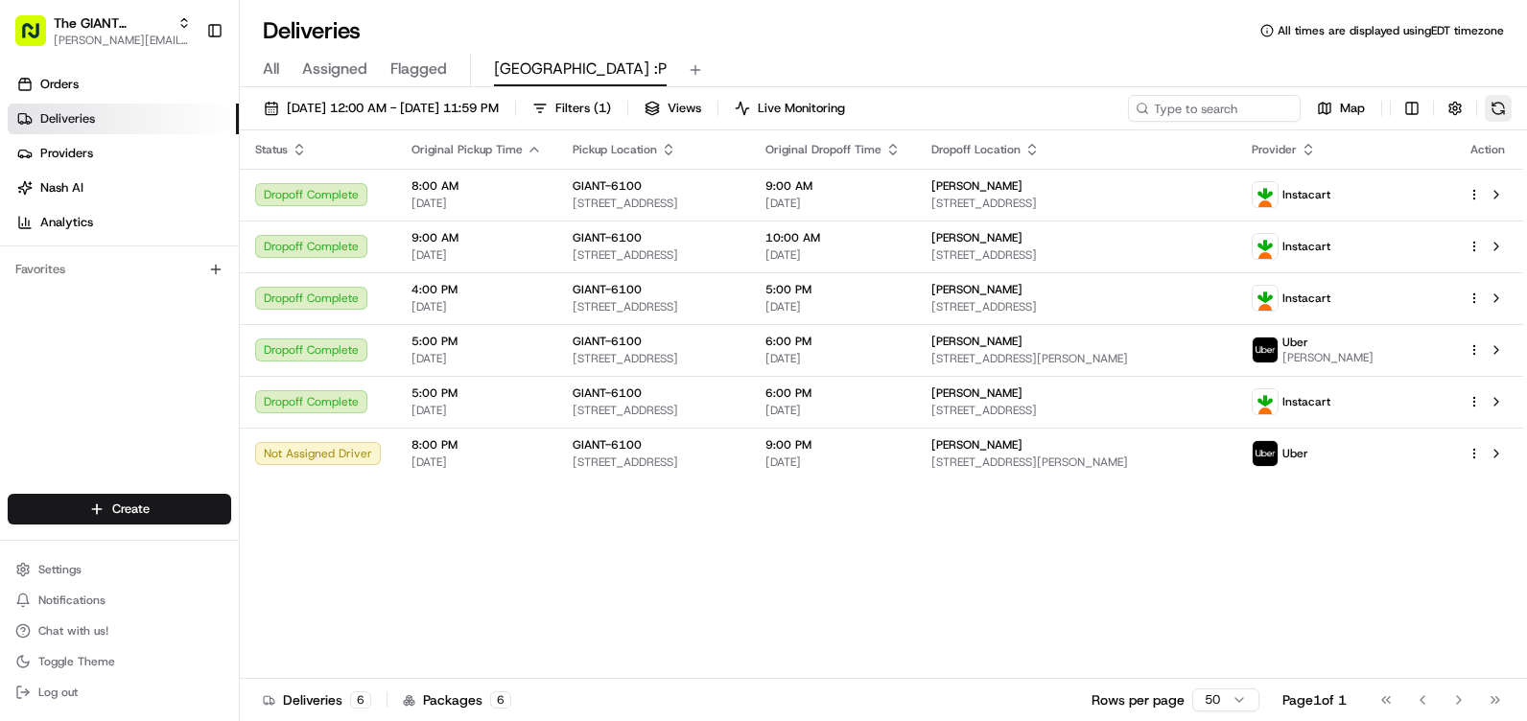
click at [1490, 106] on button at bounding box center [1497, 108] width 27 height 27
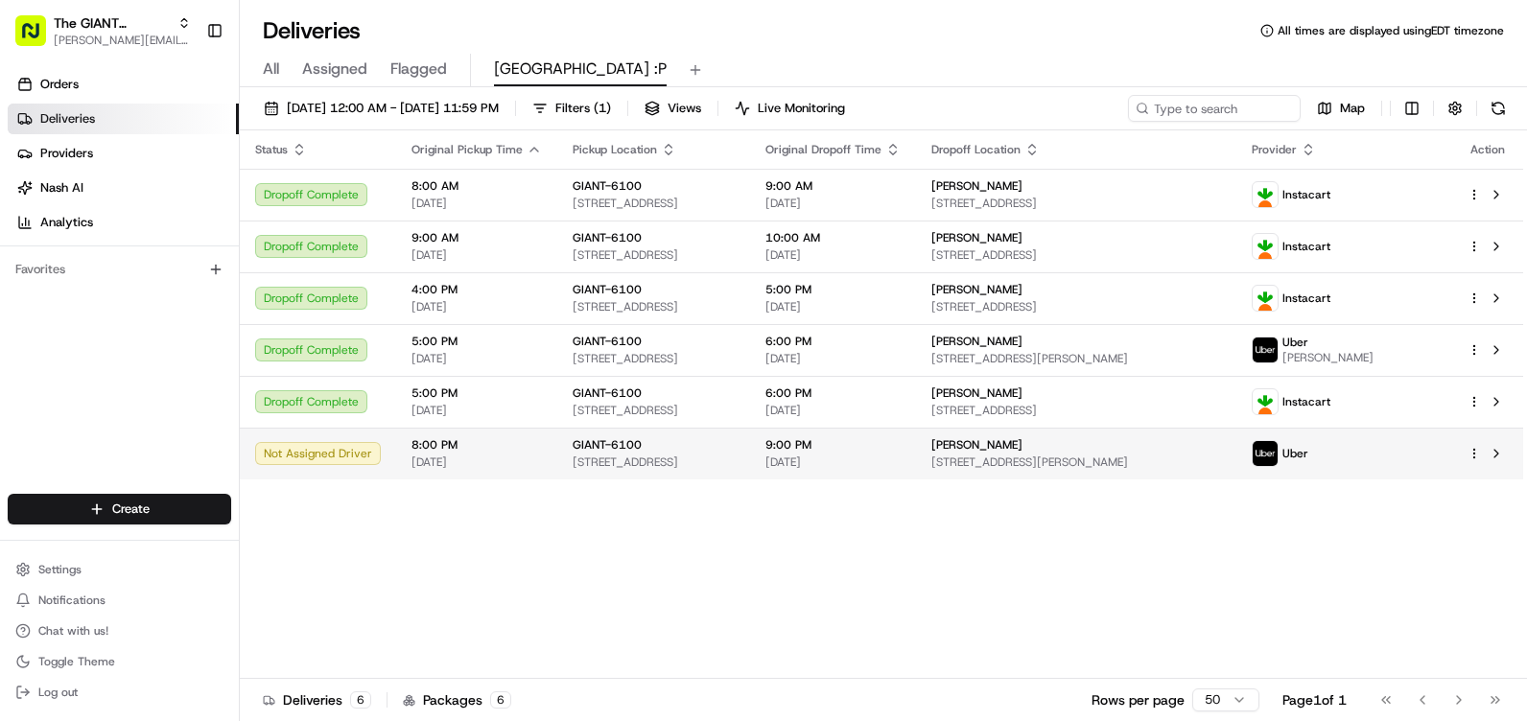
click at [897, 460] on span "[DATE]" at bounding box center [832, 462] width 135 height 15
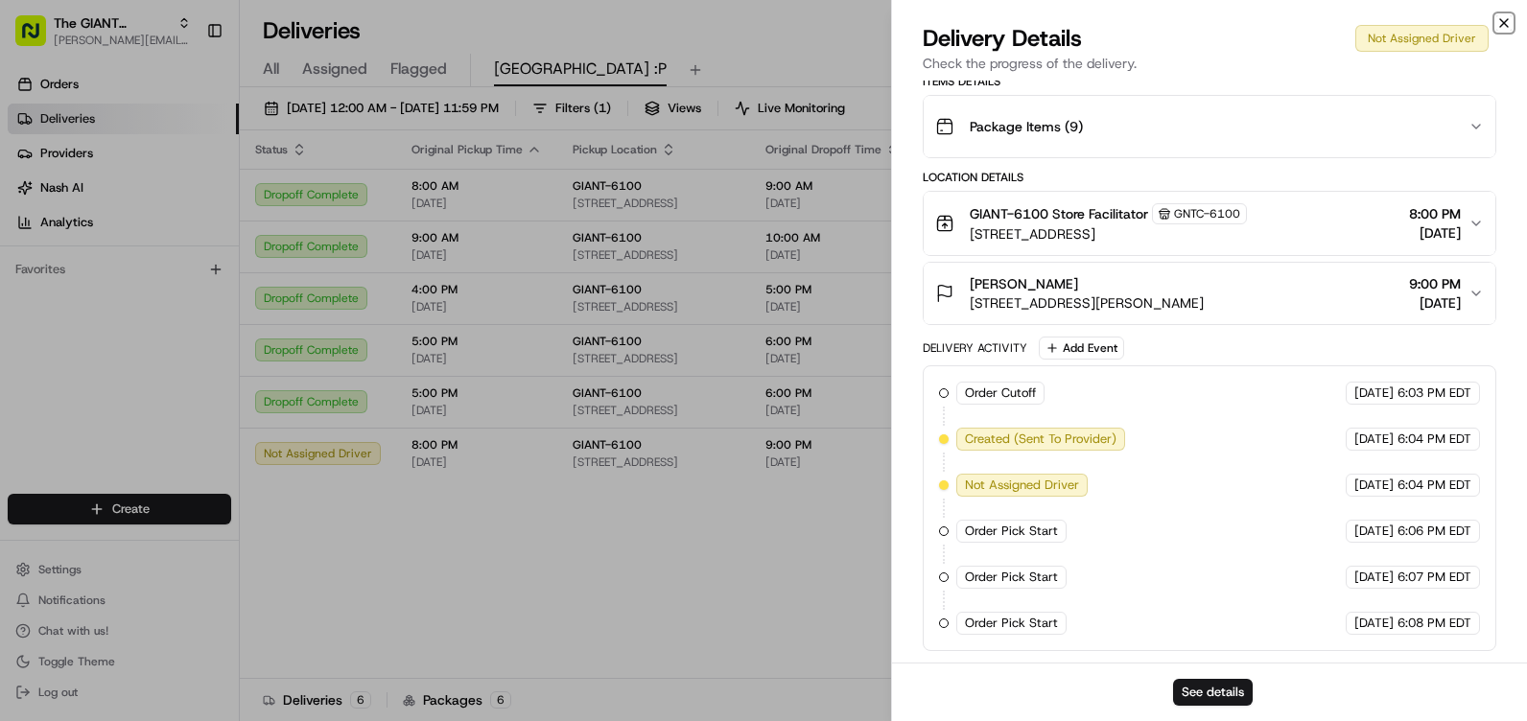
click at [1500, 23] on icon "button" at bounding box center [1503, 22] width 15 height 15
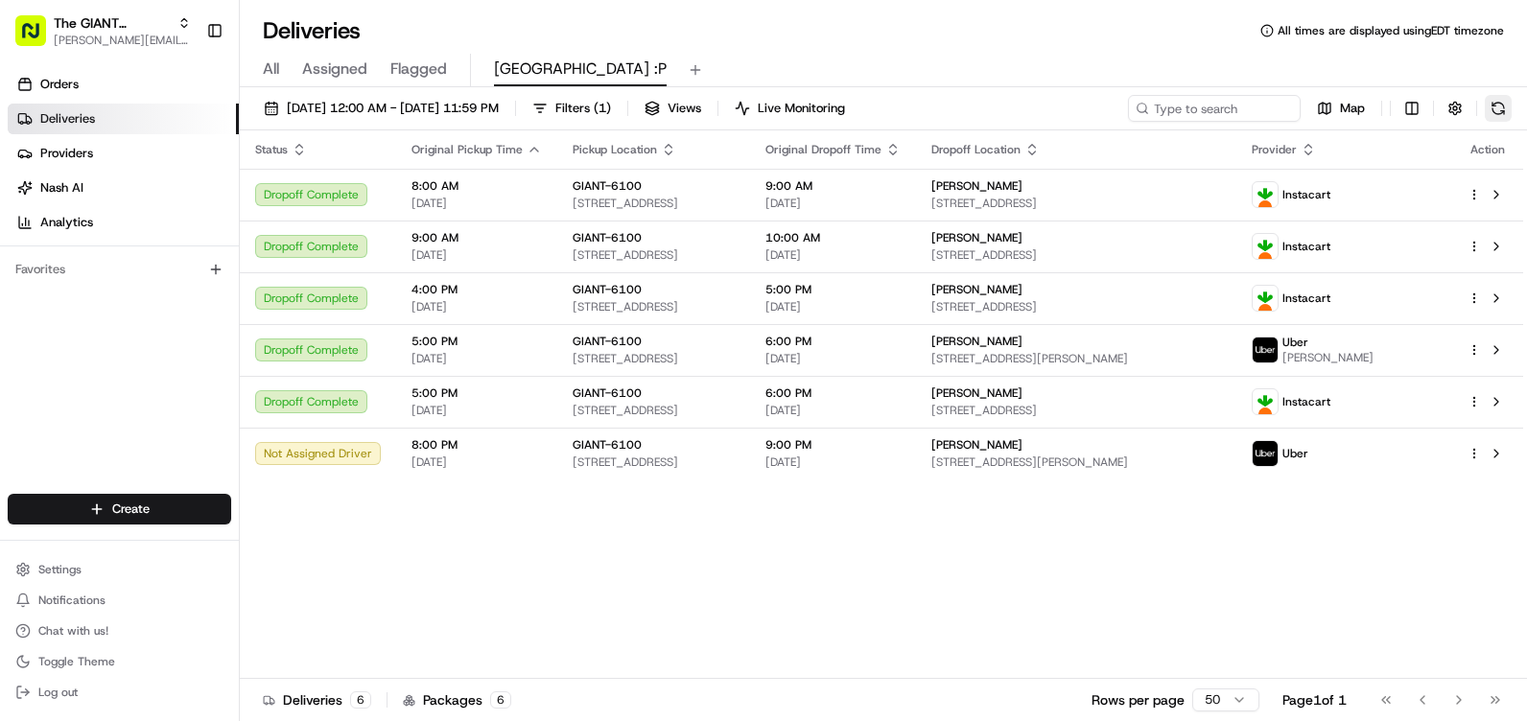
click at [1495, 108] on button at bounding box center [1497, 108] width 27 height 27
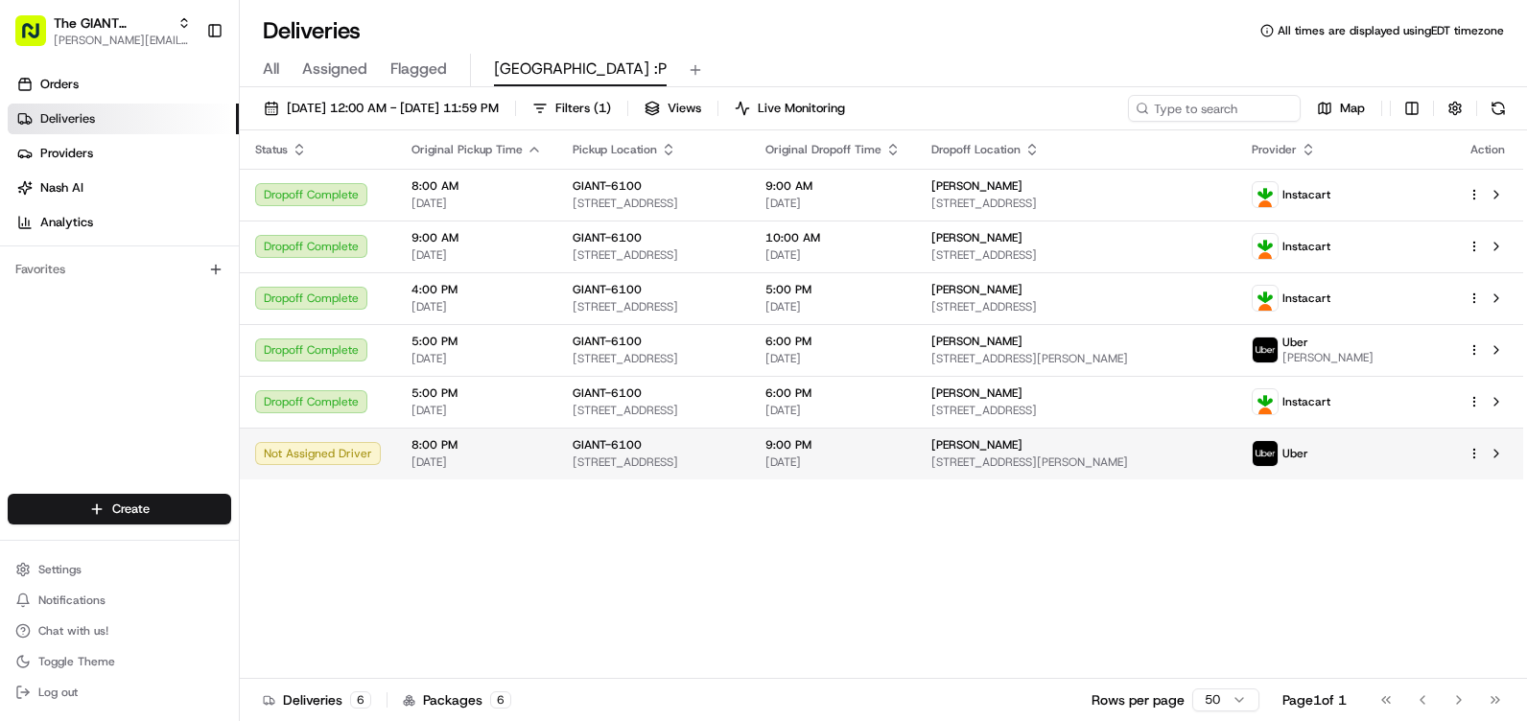
click at [916, 474] on td "9:00 PM [DATE]" at bounding box center [833, 454] width 166 height 52
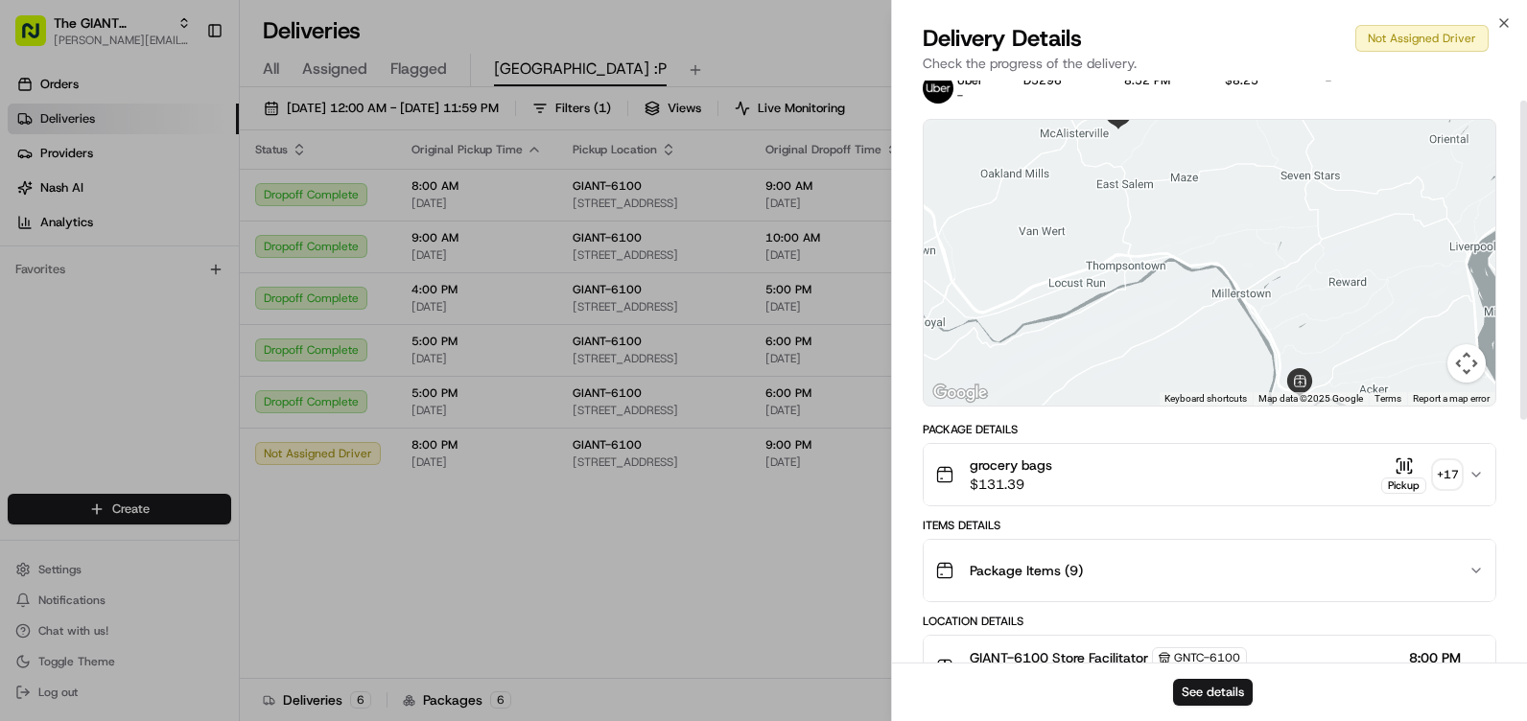
scroll to position [0, 0]
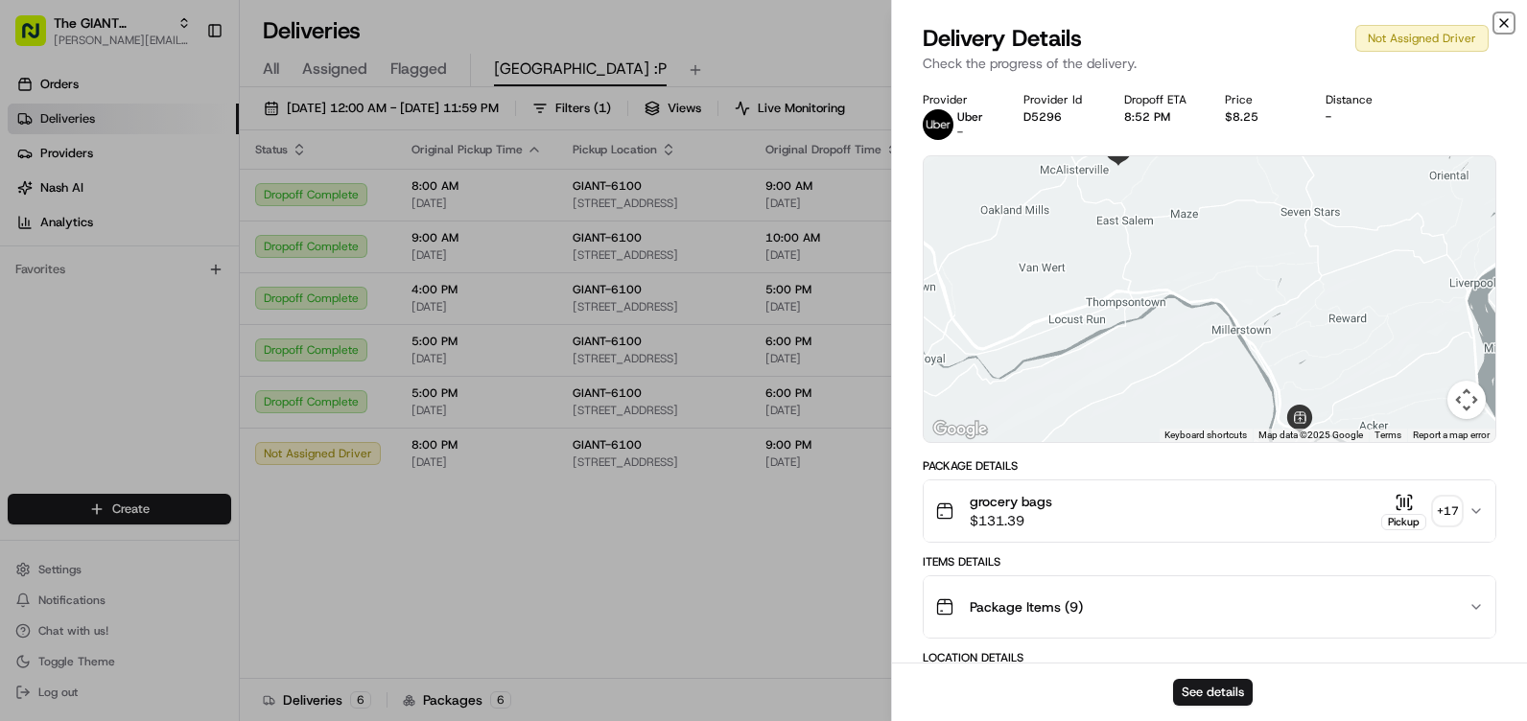
click at [1505, 25] on icon "button" at bounding box center [1503, 22] width 15 height 15
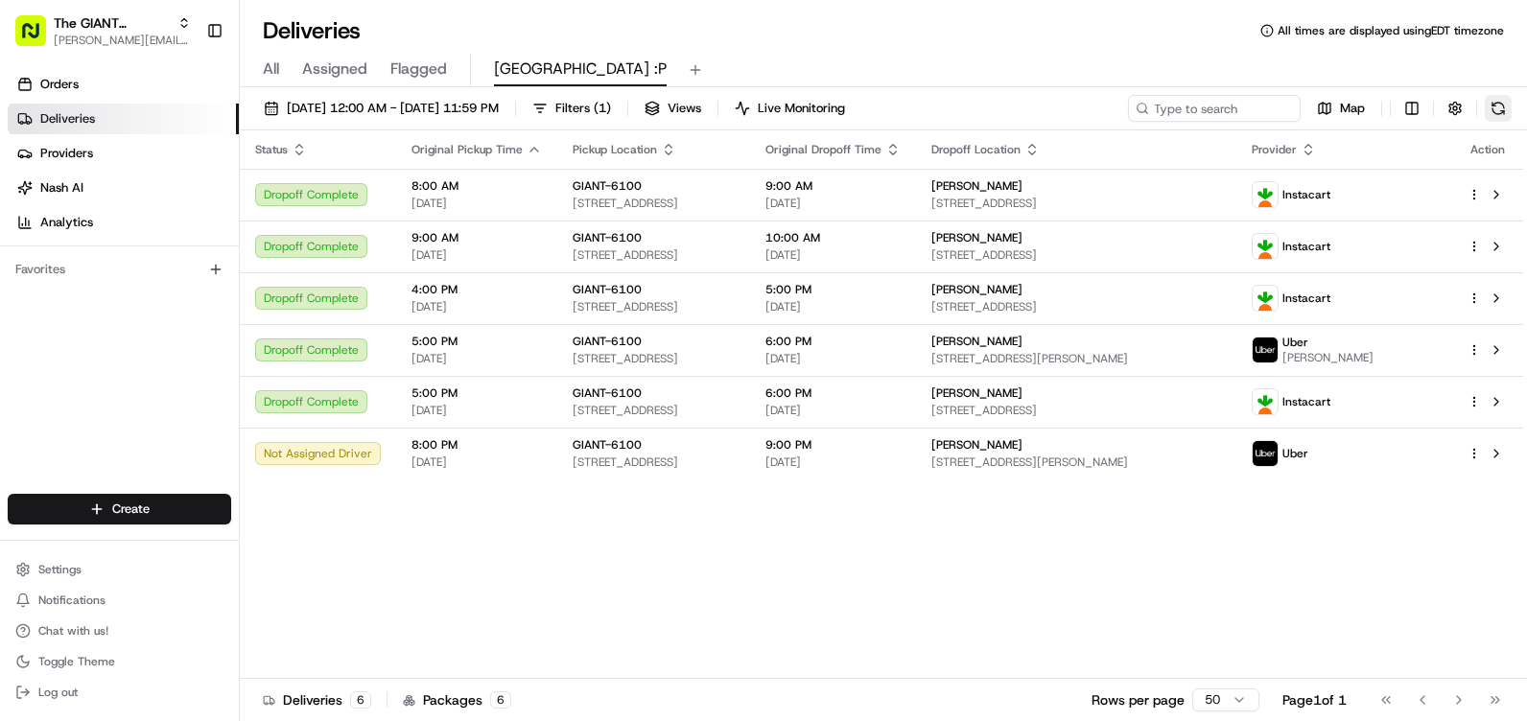
click at [1500, 104] on button at bounding box center [1497, 108] width 27 height 27
click at [1506, 105] on button at bounding box center [1497, 108] width 27 height 27
click at [1504, 105] on button at bounding box center [1497, 108] width 27 height 27
click at [1492, 110] on button at bounding box center [1497, 108] width 27 height 27
click at [1492, 105] on button at bounding box center [1497, 108] width 27 height 27
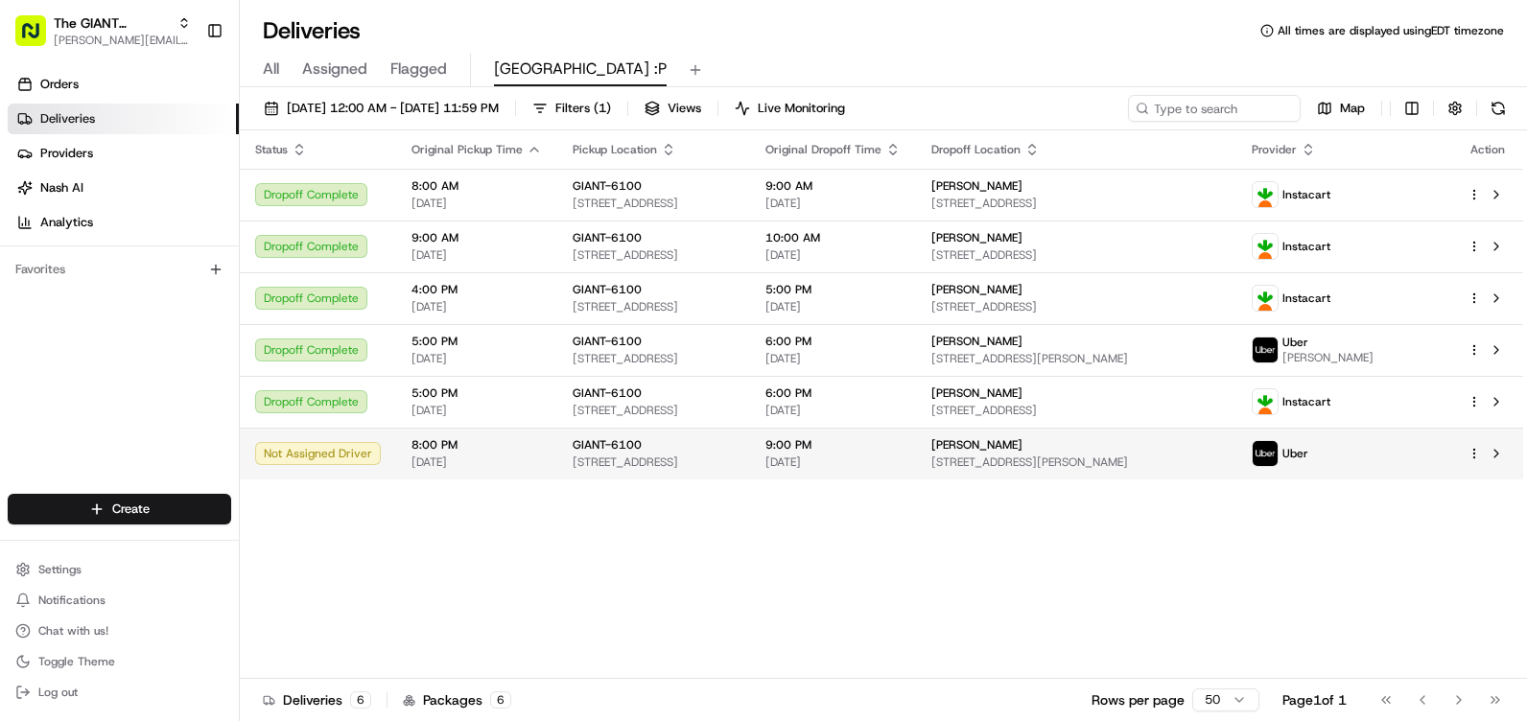
click at [635, 458] on span "[STREET_ADDRESS]" at bounding box center [653, 462] width 162 height 15
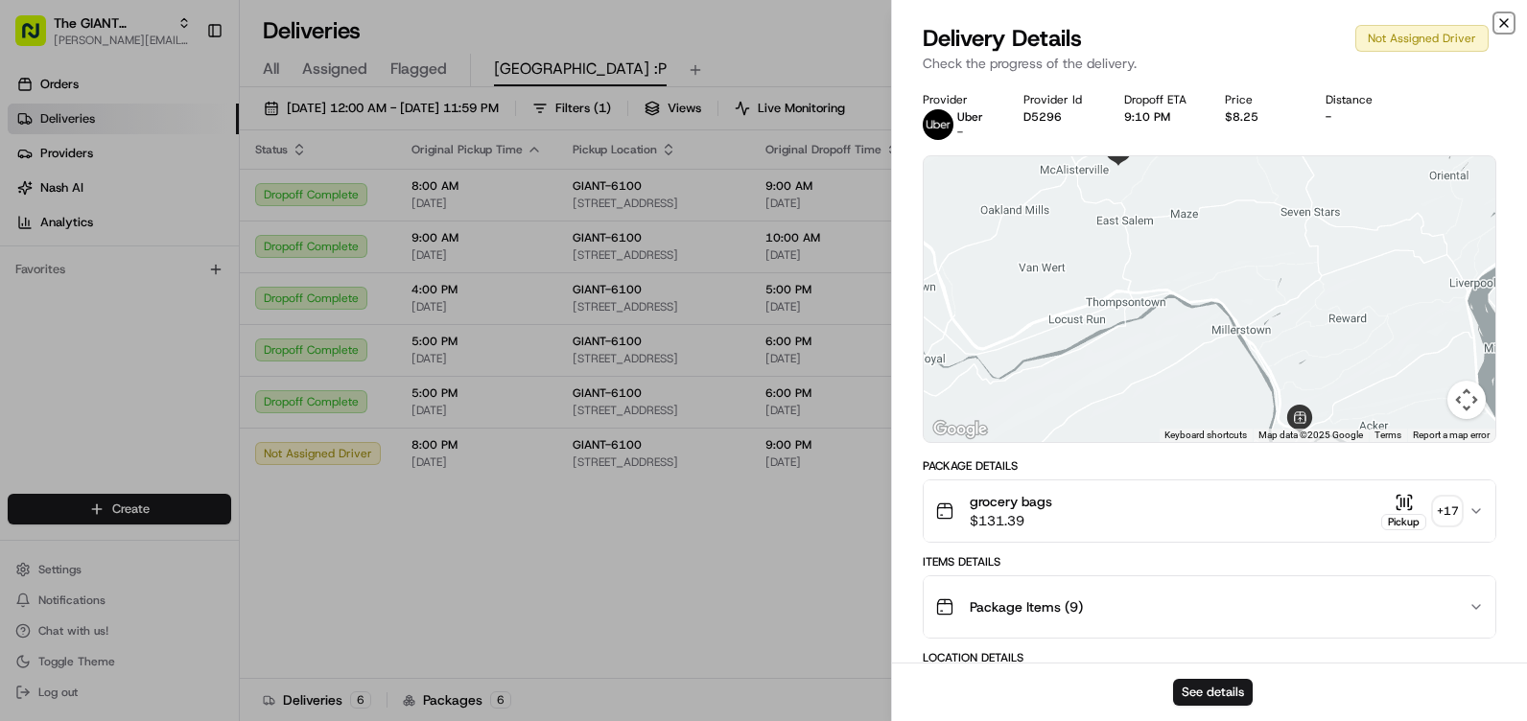
click at [1500, 19] on icon "button" at bounding box center [1504, 23] width 8 height 8
